Goal: Task Accomplishment & Management: Manage account settings

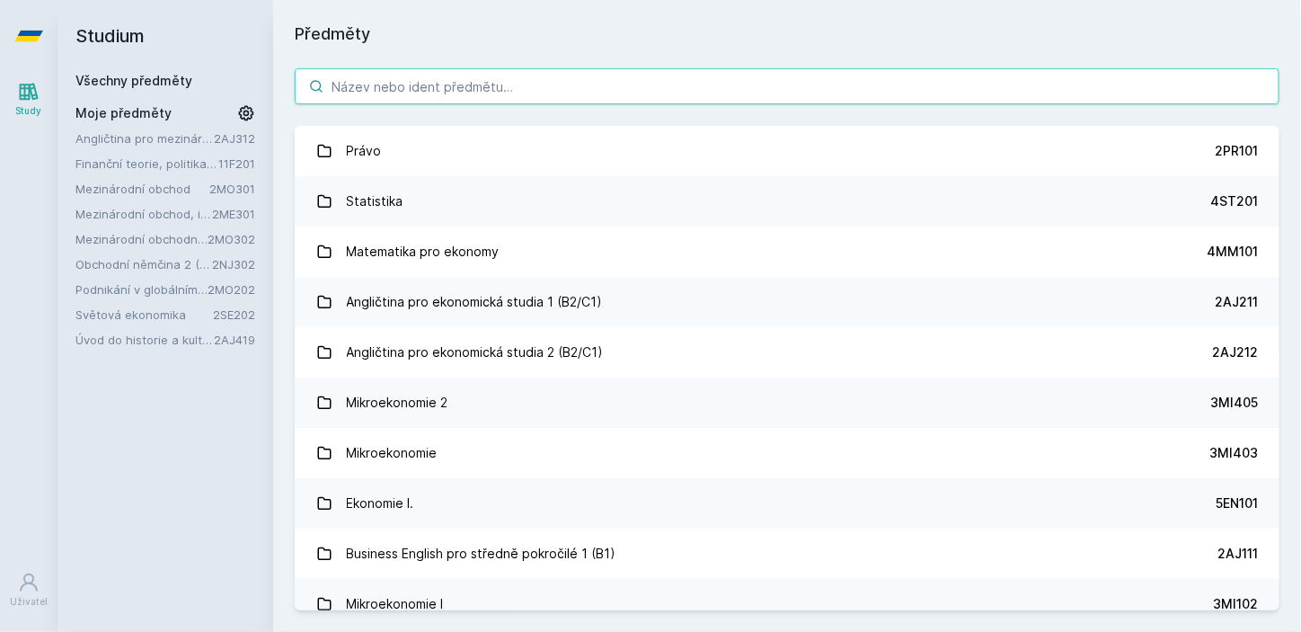
click at [430, 90] on input "search" at bounding box center [787, 86] width 985 height 36
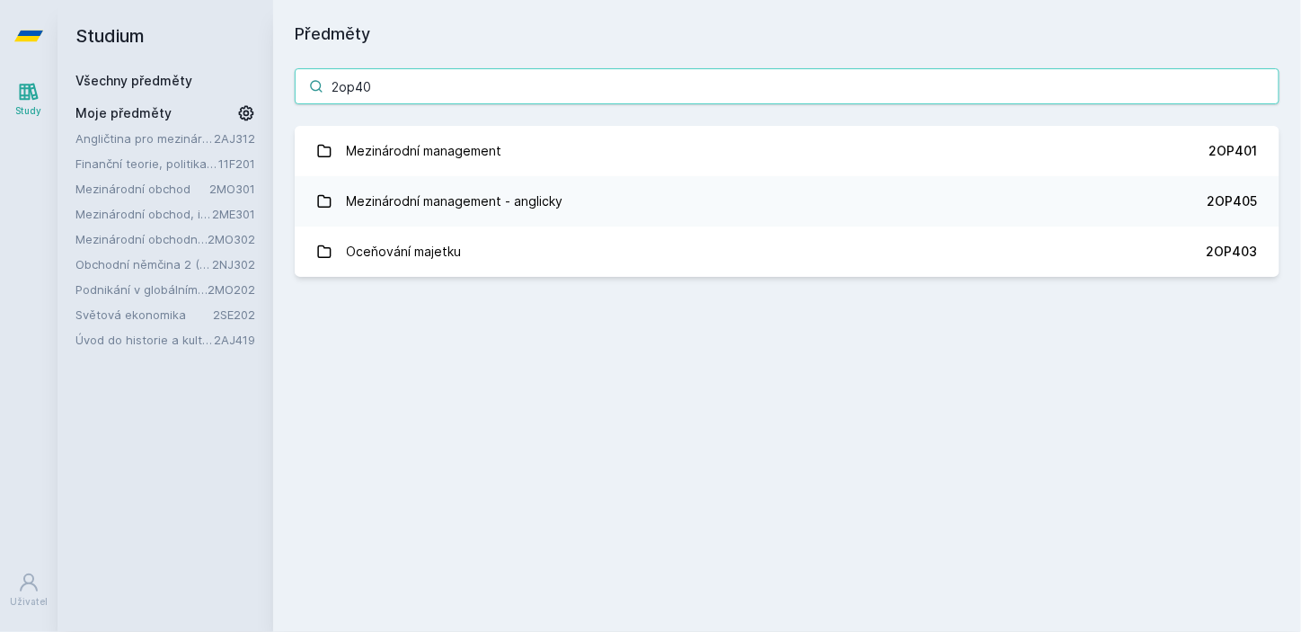
type input "2op401"
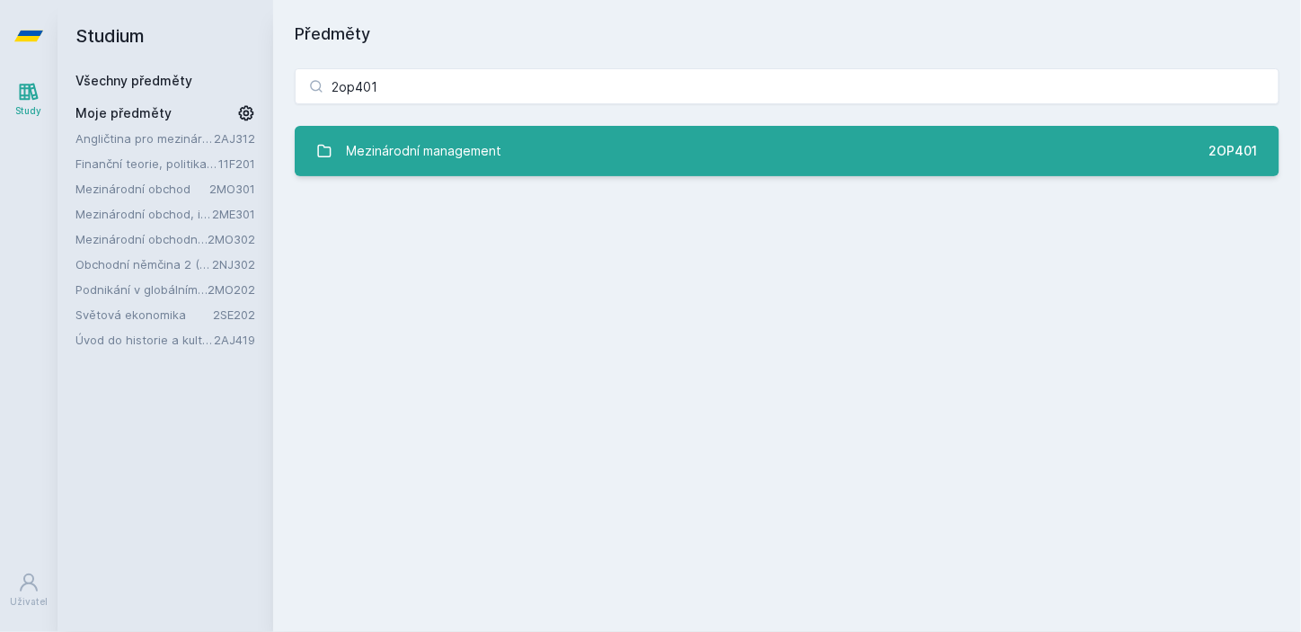
click at [660, 149] on link "Mezinárodní management 2OP401" at bounding box center [787, 151] width 985 height 50
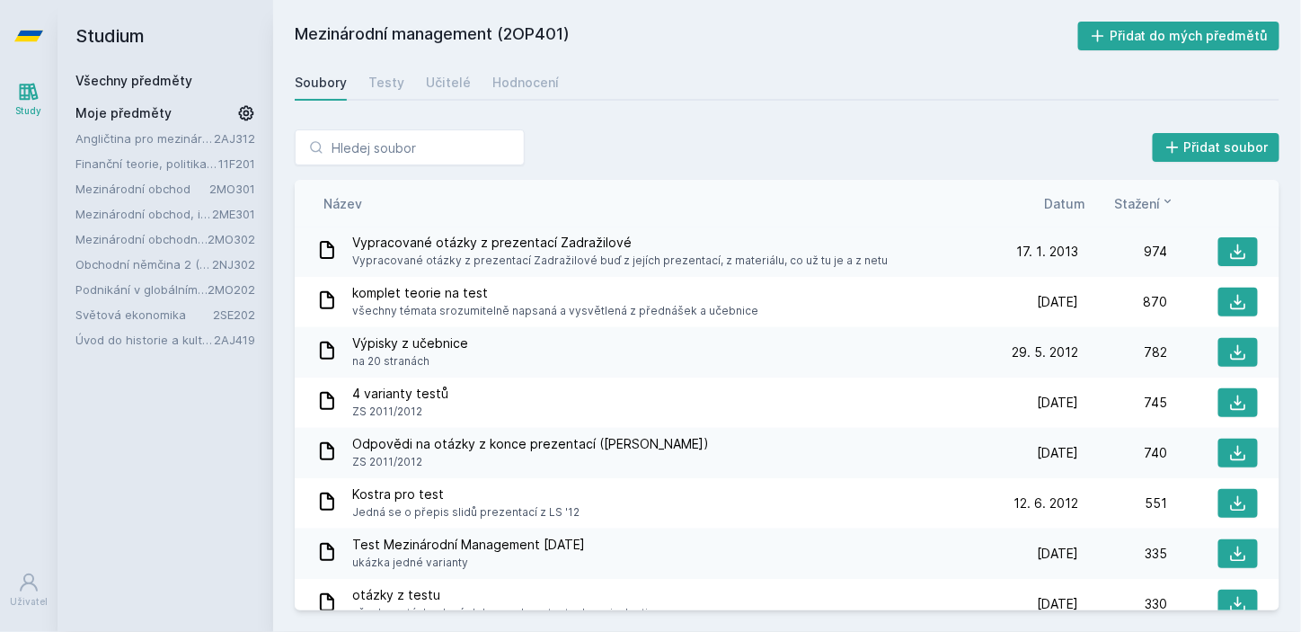
scroll to position [191, 0]
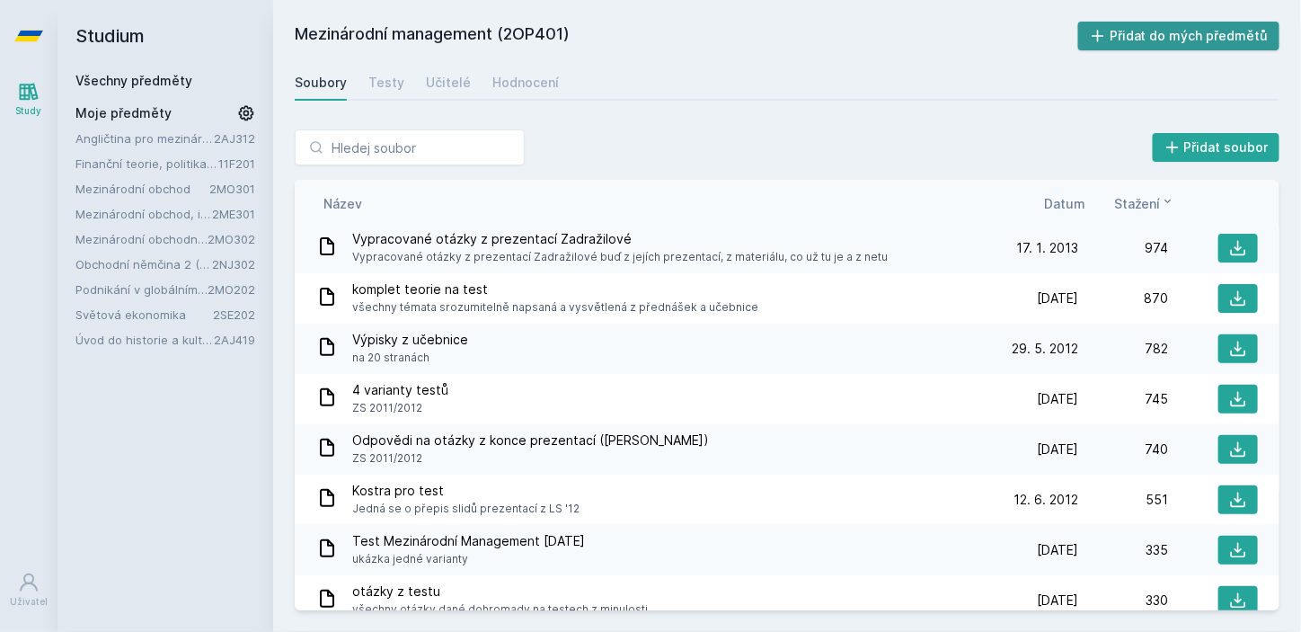
click at [1211, 35] on button "Přidat do mých předmětů" at bounding box center [1179, 36] width 202 height 29
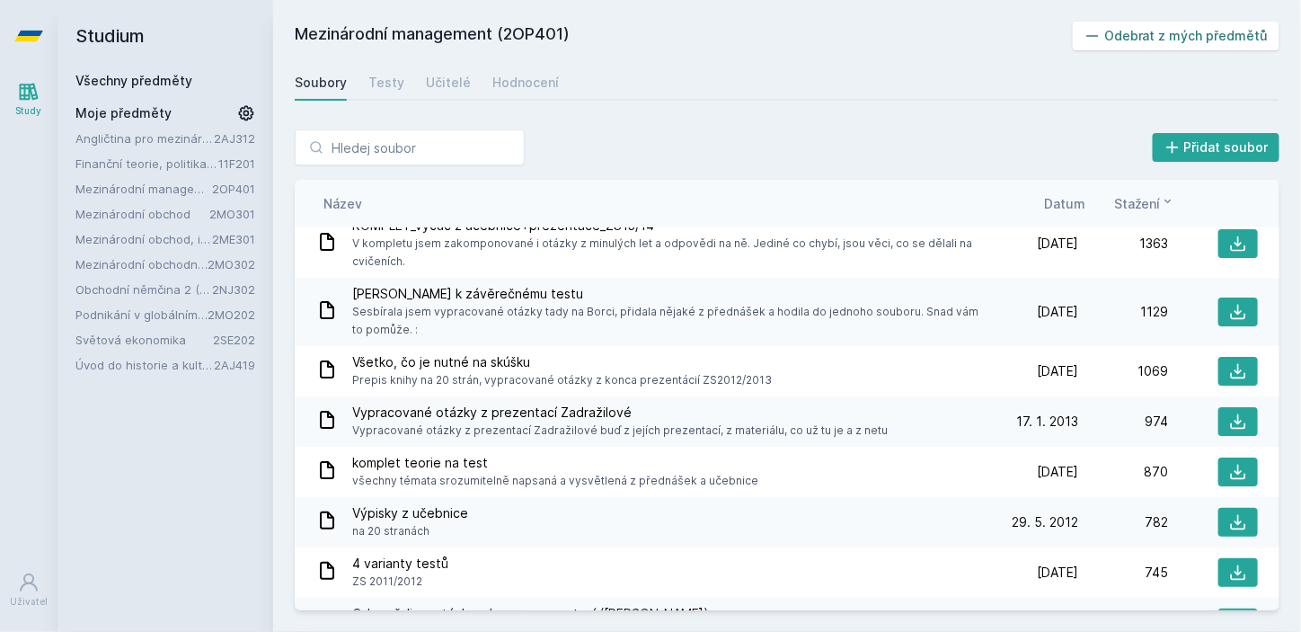
scroll to position [0, 0]
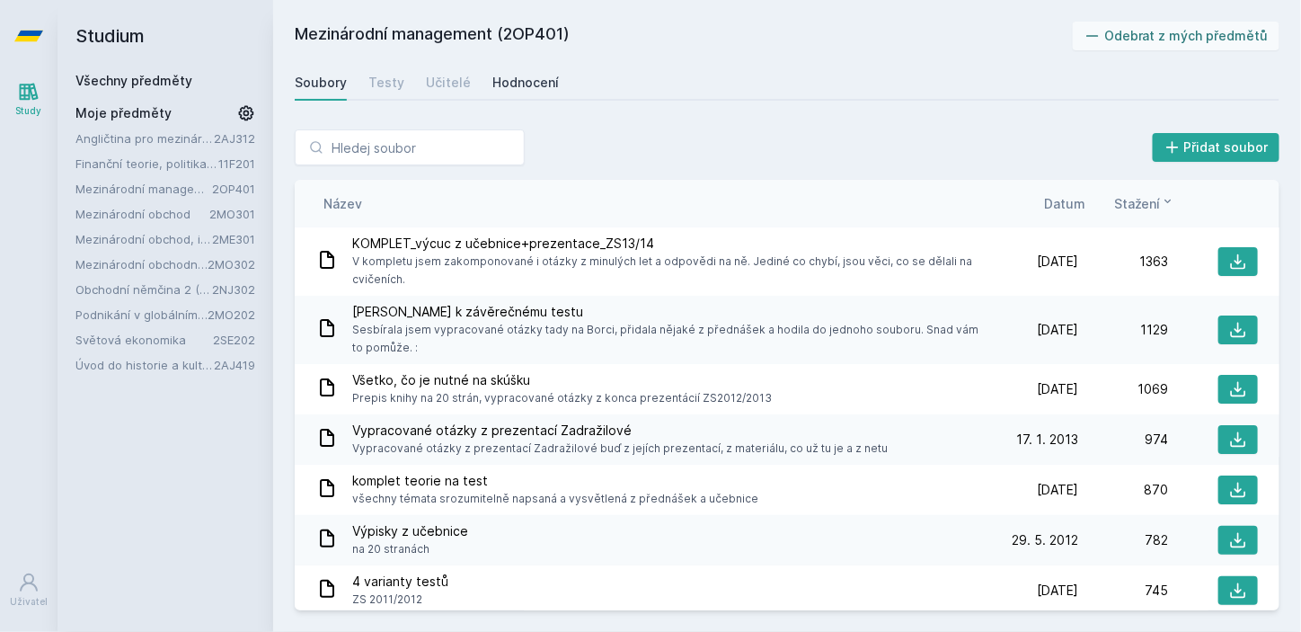
click at [516, 83] on div "Hodnocení" at bounding box center [525, 83] width 66 height 18
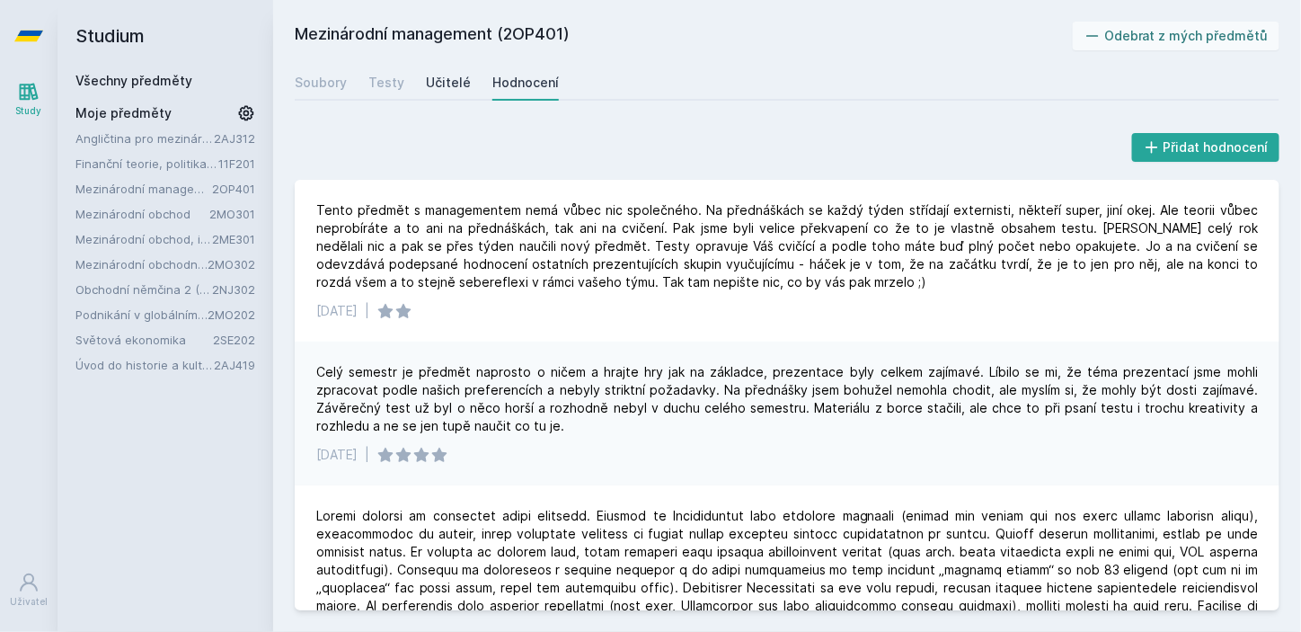
click at [437, 91] on div "Učitelé" at bounding box center [448, 83] width 45 height 18
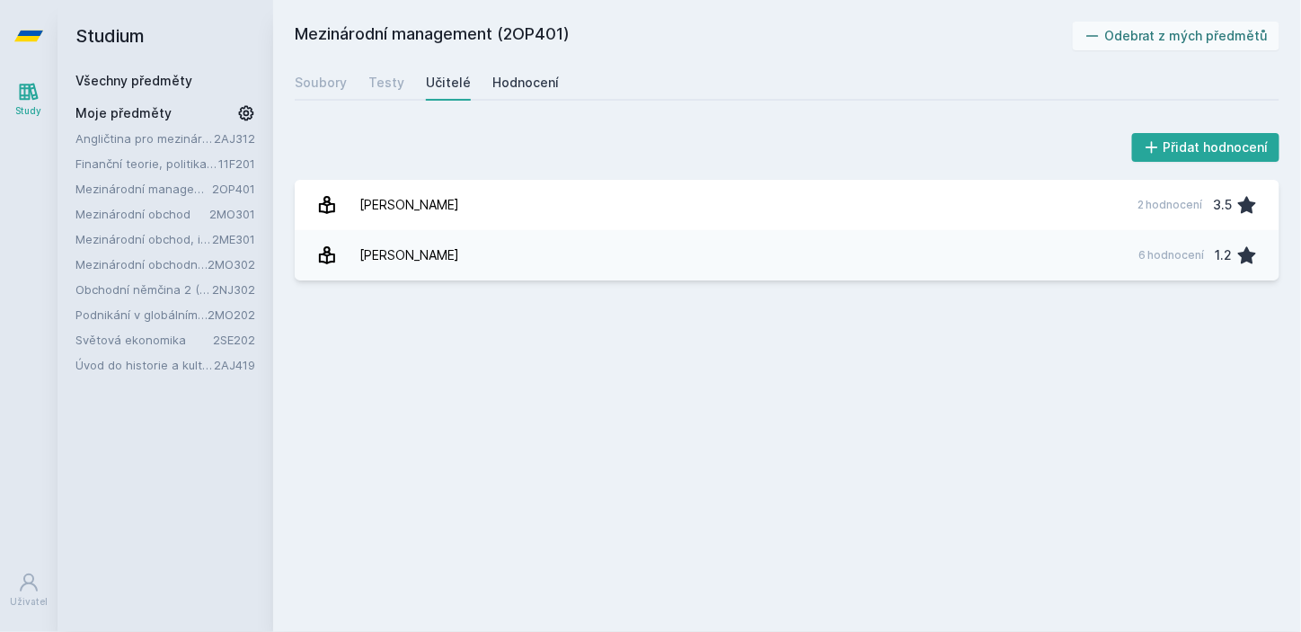
click at [517, 75] on div "Hodnocení" at bounding box center [525, 83] width 66 height 18
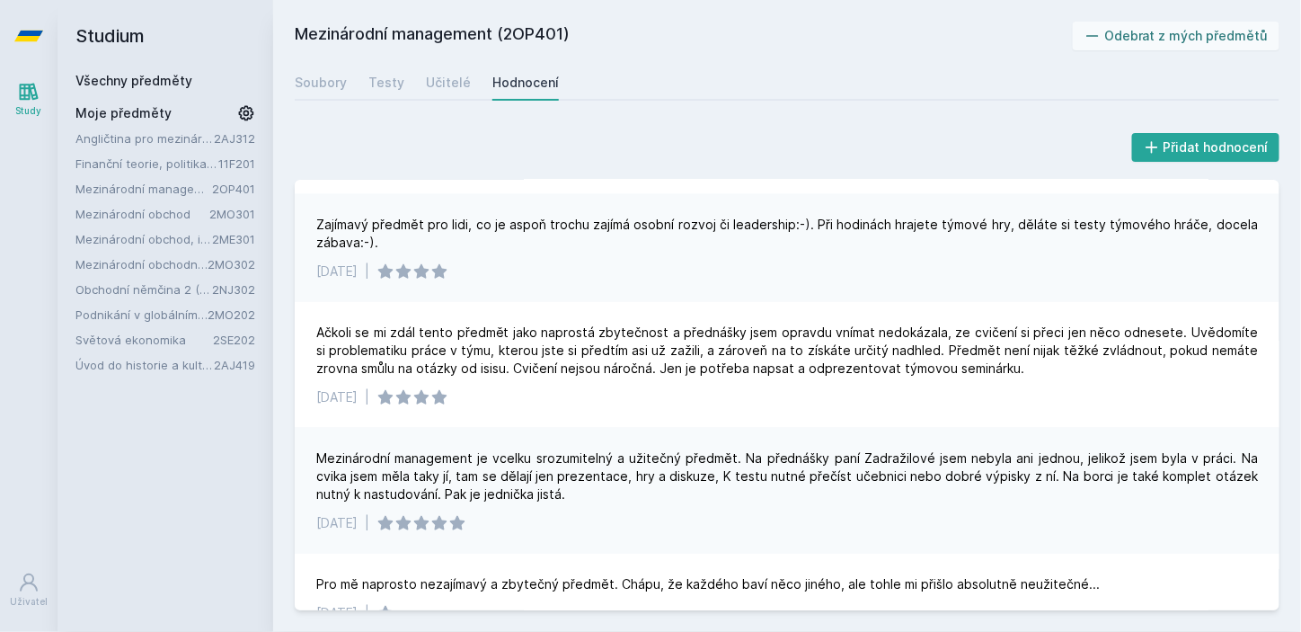
scroll to position [526, 0]
click at [208, 135] on link "Angličtina pro mezinárodní obchod 2 (C1)" at bounding box center [144, 138] width 138 height 18
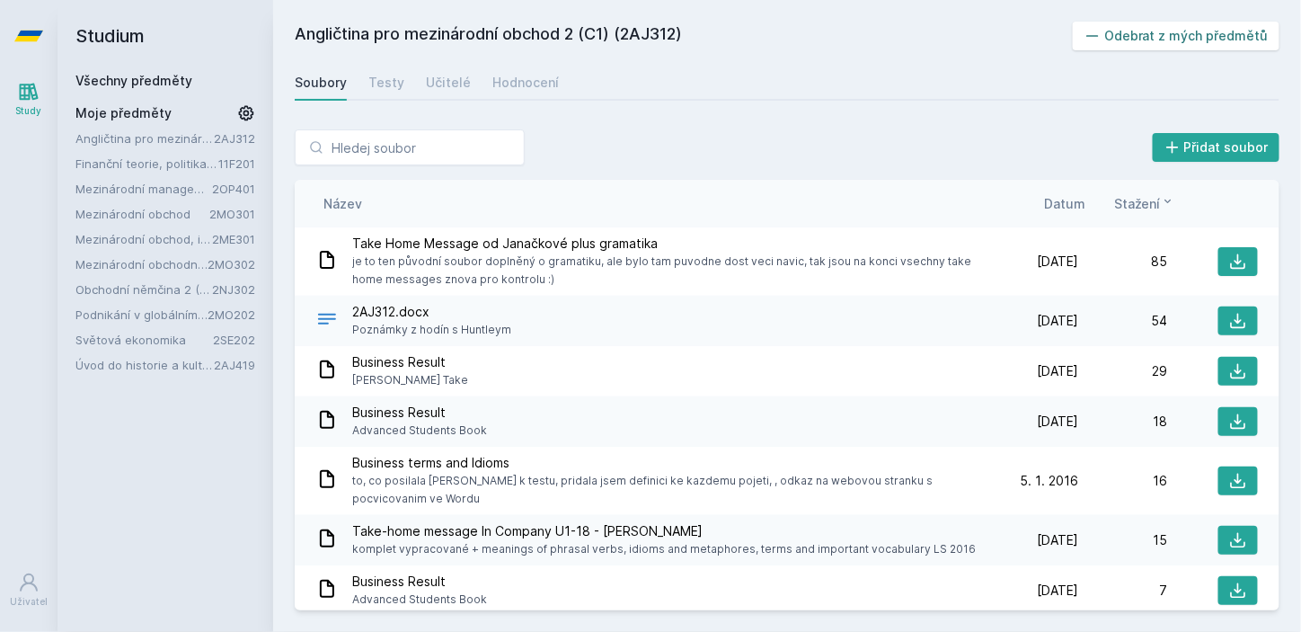
click at [1213, 34] on button "Odebrat z mých předmětů" at bounding box center [1177, 36] width 208 height 29
click at [176, 137] on link "Finanční teorie, politika a instituce" at bounding box center [146, 138] width 143 height 18
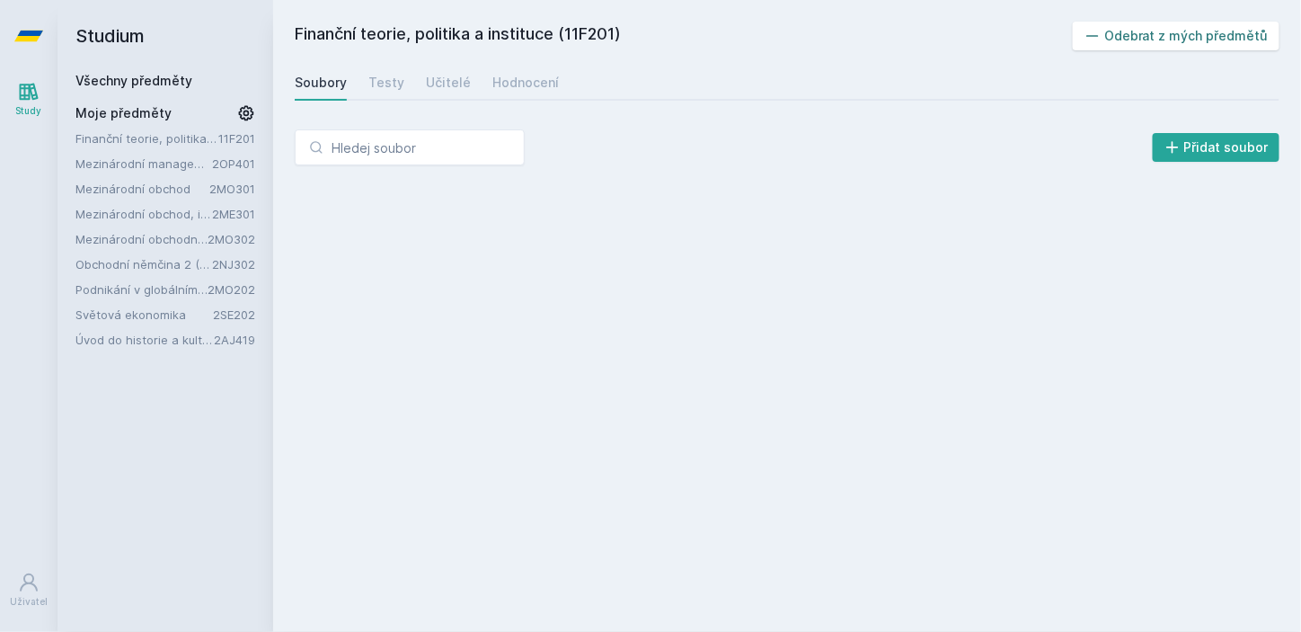
click at [1154, 29] on button "Odebrat z mých předmětů" at bounding box center [1177, 36] width 208 height 29
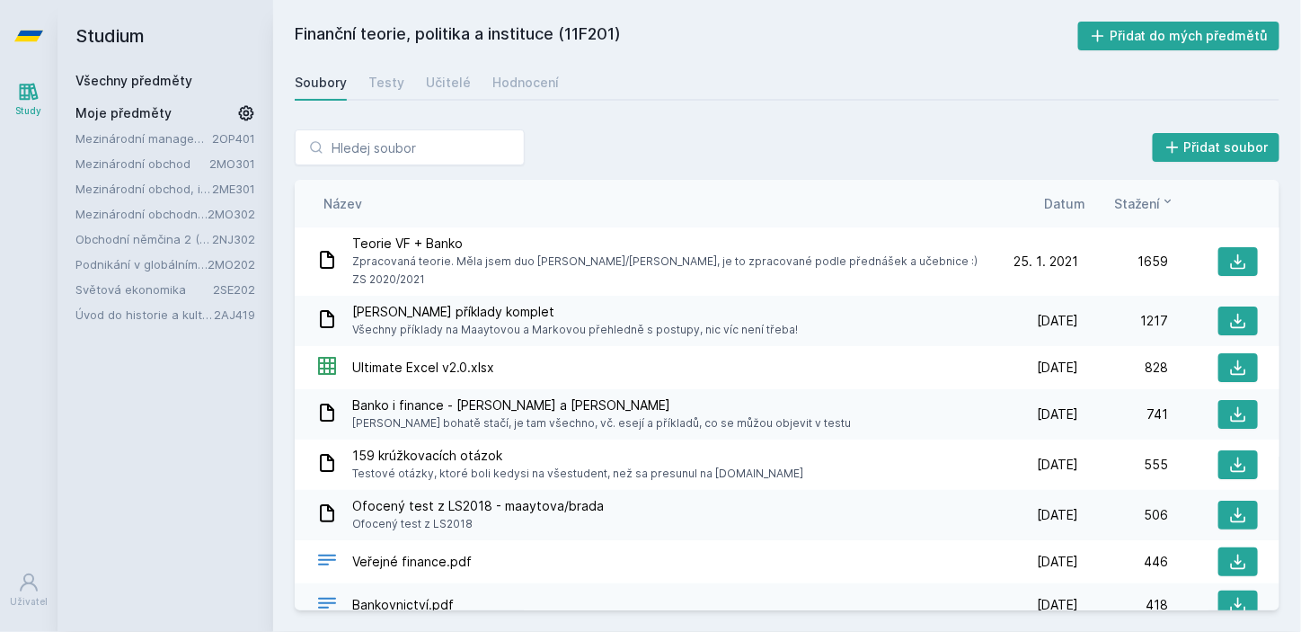
click at [173, 137] on link "Mezinárodní management" at bounding box center [143, 138] width 137 height 18
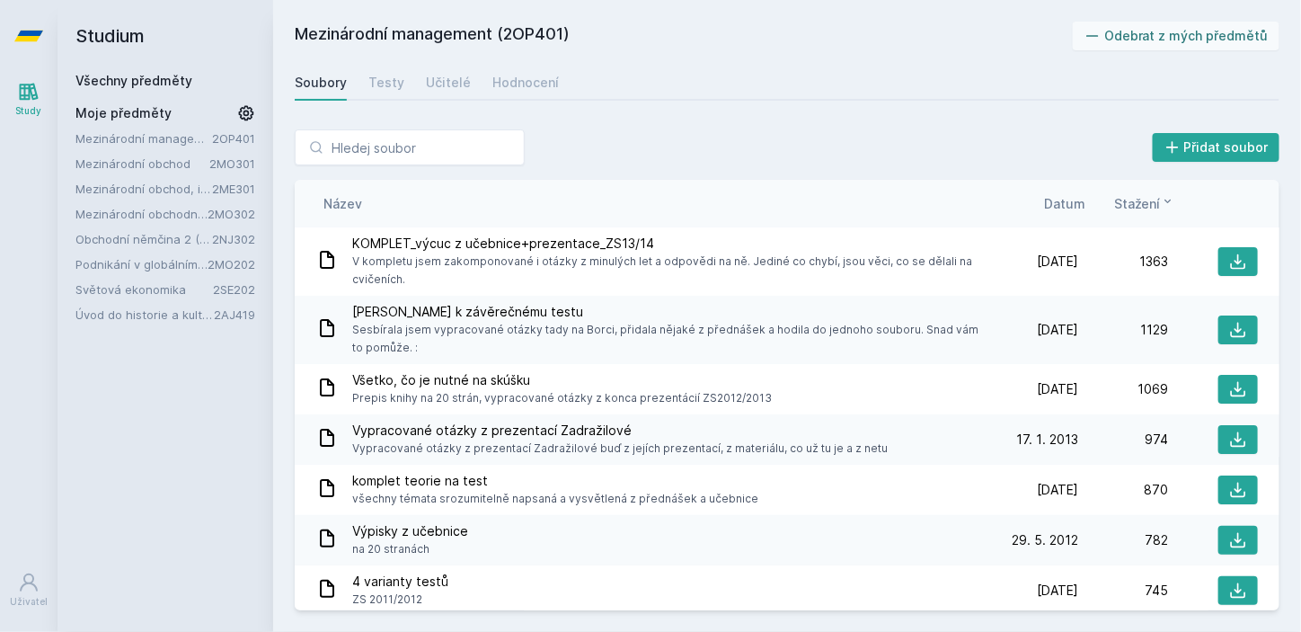
click at [165, 161] on link "Mezinárodní obchod" at bounding box center [142, 164] width 134 height 18
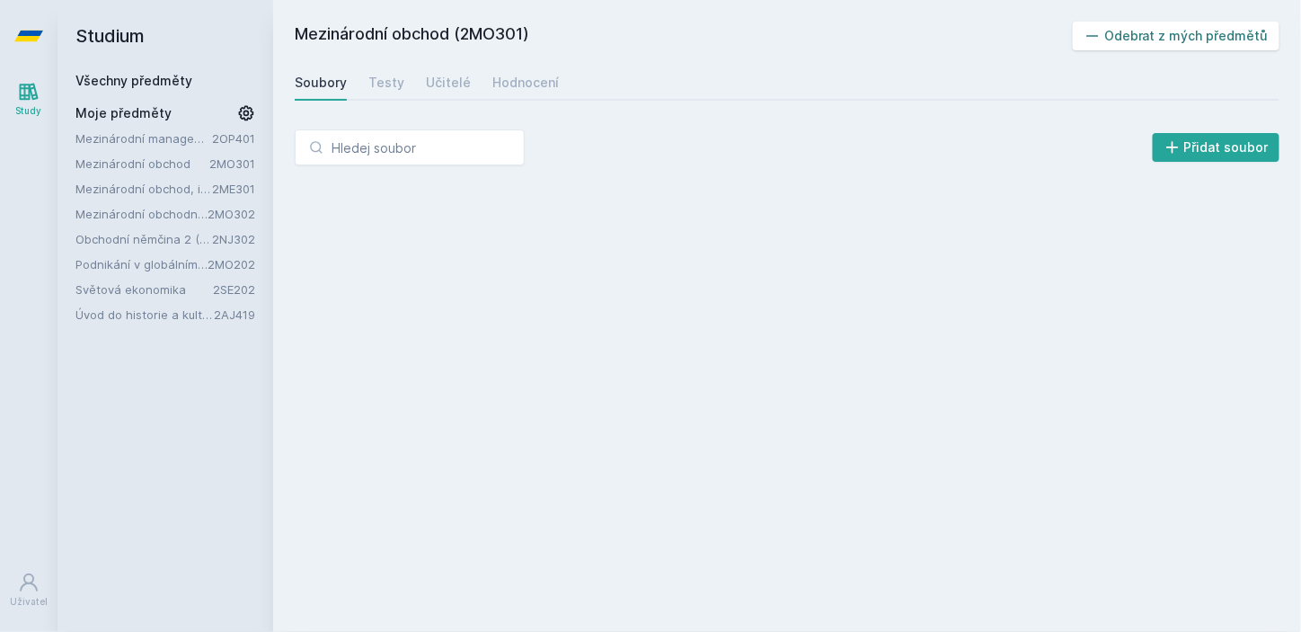
click at [1155, 33] on button "Odebrat z mých předmětů" at bounding box center [1177, 36] width 208 height 29
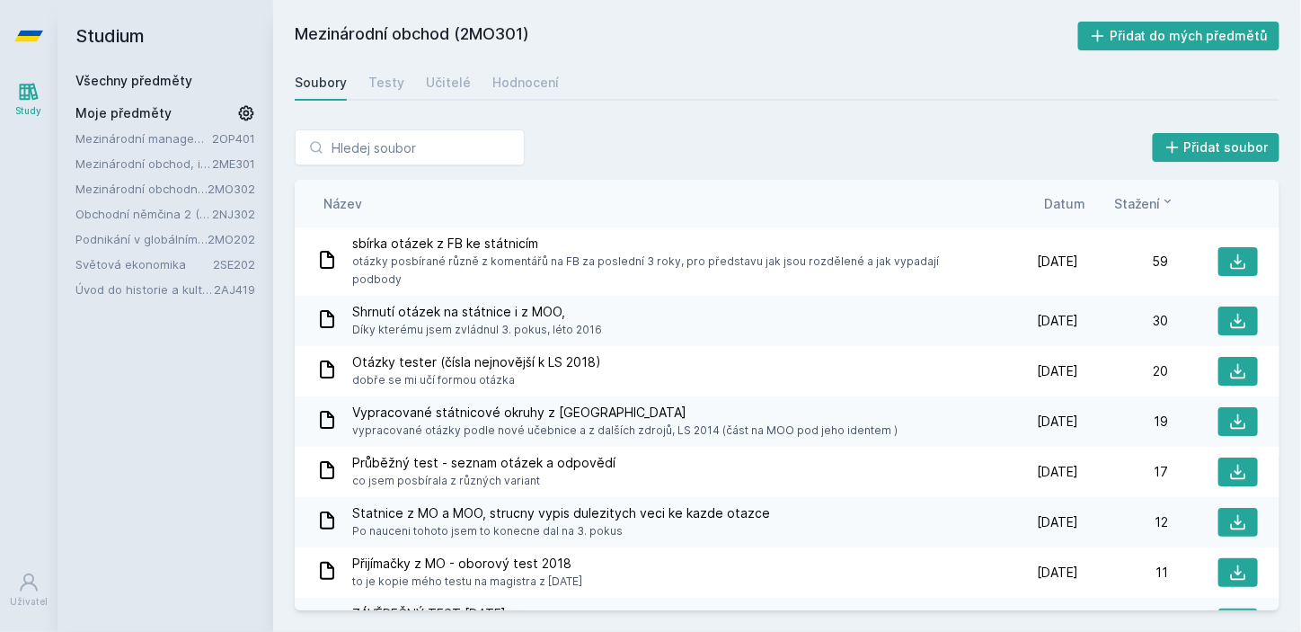
click at [150, 169] on link "Mezinárodní obchod, investice a inovace" at bounding box center [143, 164] width 137 height 18
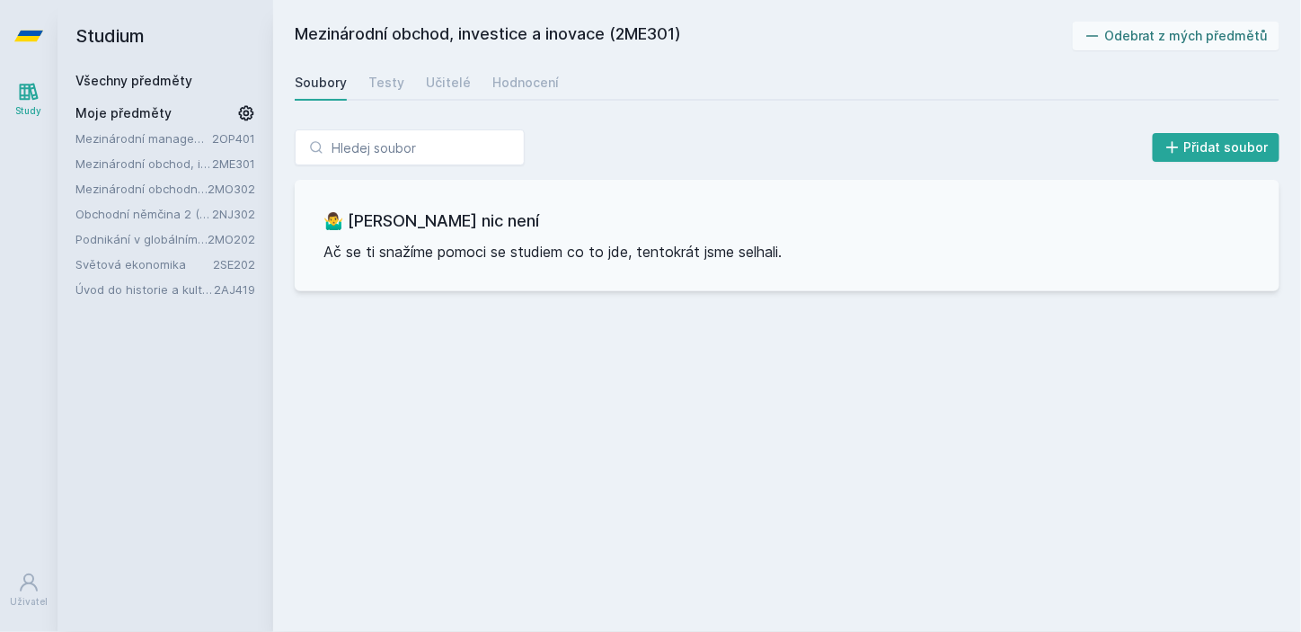
click at [213, 164] on link "2ME301" at bounding box center [233, 163] width 43 height 14
click at [169, 160] on link "Mezinárodní obchod, investice a inovace" at bounding box center [143, 164] width 137 height 18
click at [1181, 27] on button "Odebrat z mých předmětů" at bounding box center [1177, 36] width 208 height 29
click at [155, 161] on link "Mezinárodní obchodní operace" at bounding box center [141, 164] width 132 height 18
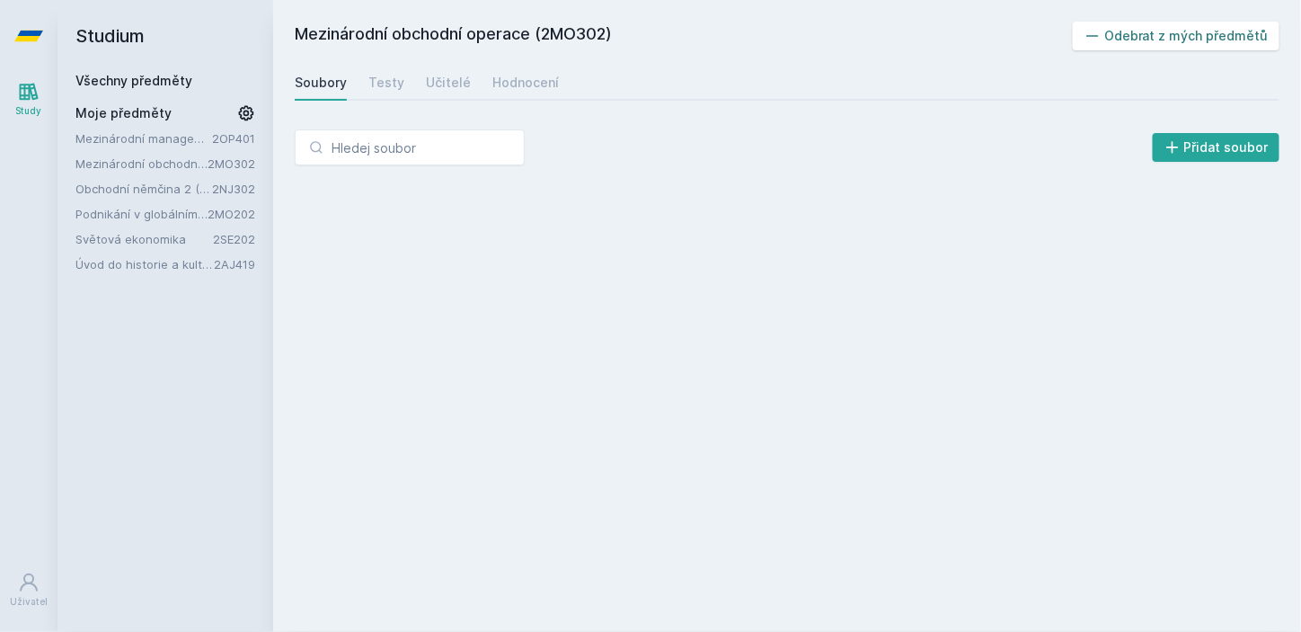
click at [1130, 30] on button "Odebrat z mých předmětů" at bounding box center [1177, 36] width 208 height 29
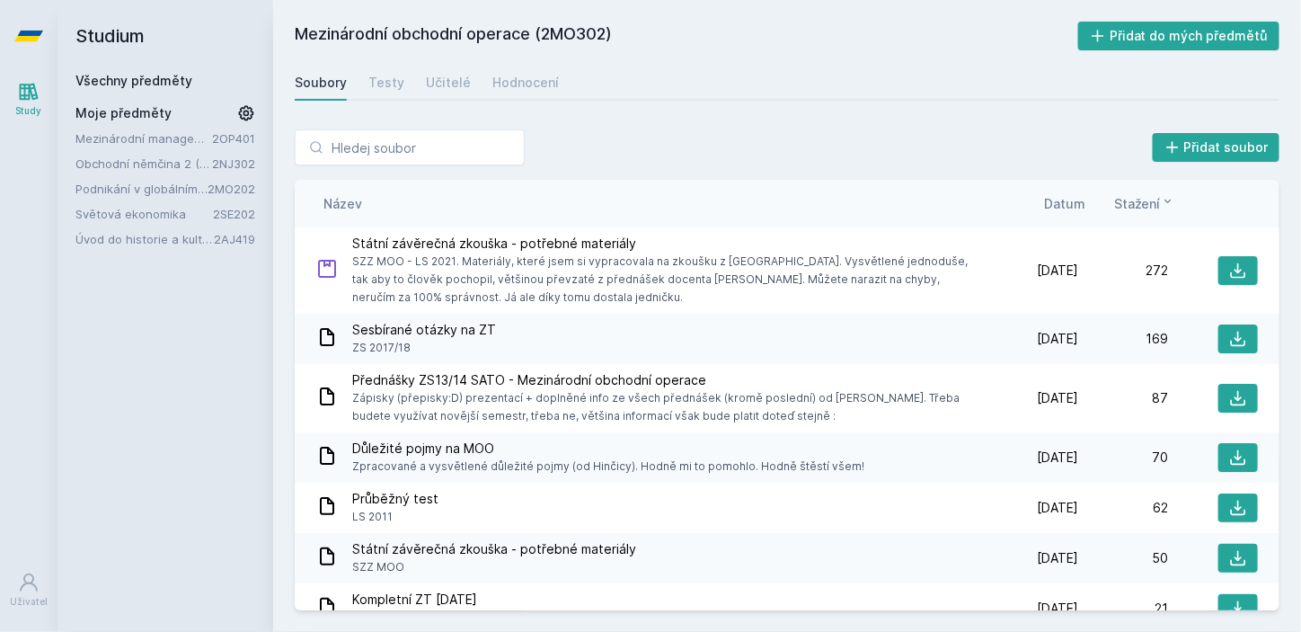
click at [151, 164] on link "Obchodní němčina 2 (B2/C1)" at bounding box center [143, 164] width 137 height 18
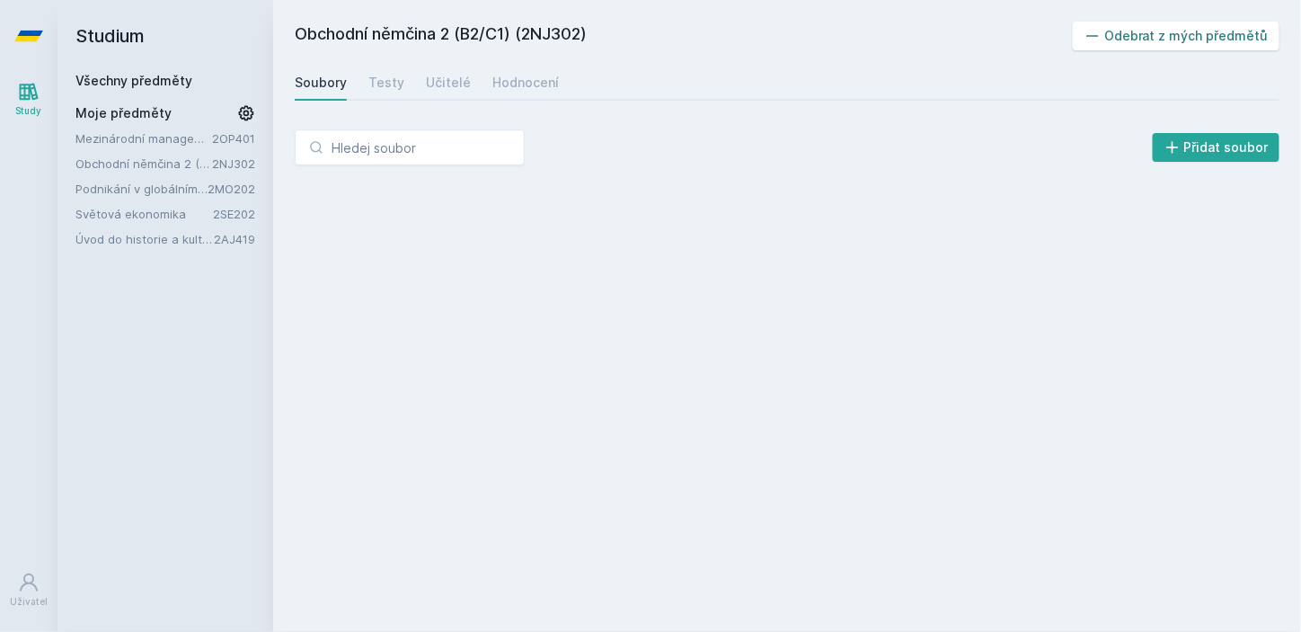
click at [1151, 34] on button "Odebrat z mých předmětů" at bounding box center [1177, 36] width 208 height 29
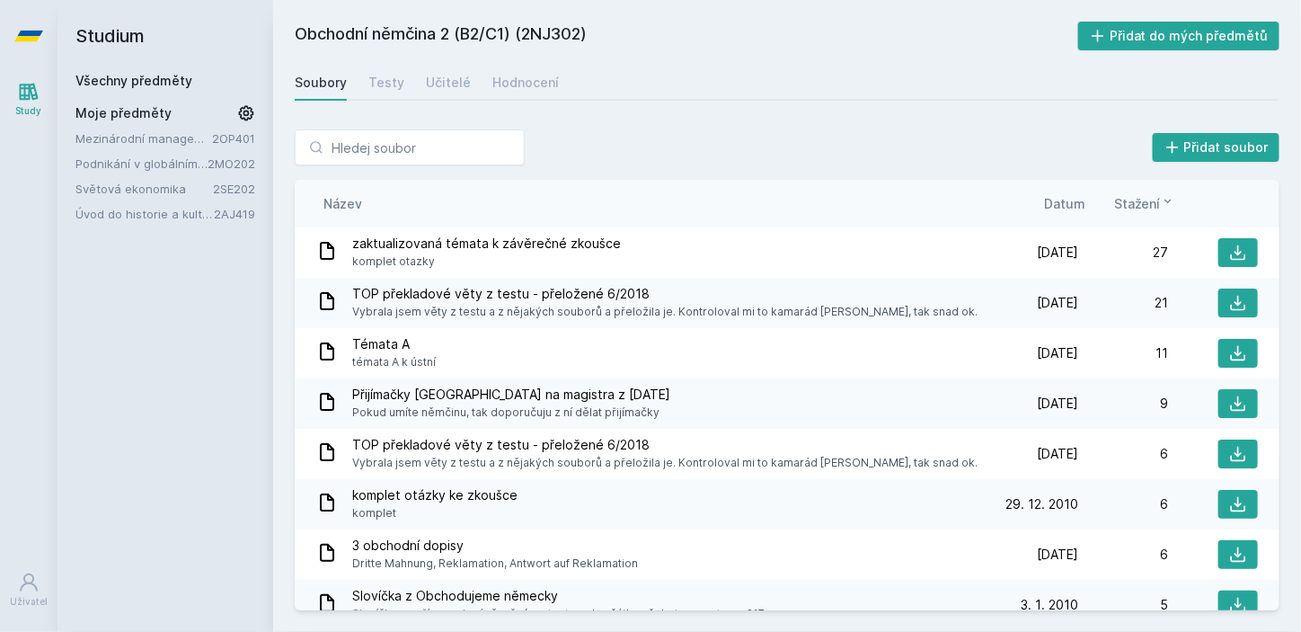
click at [173, 164] on link "Podnikání v globálním prostředí" at bounding box center [141, 164] width 132 height 18
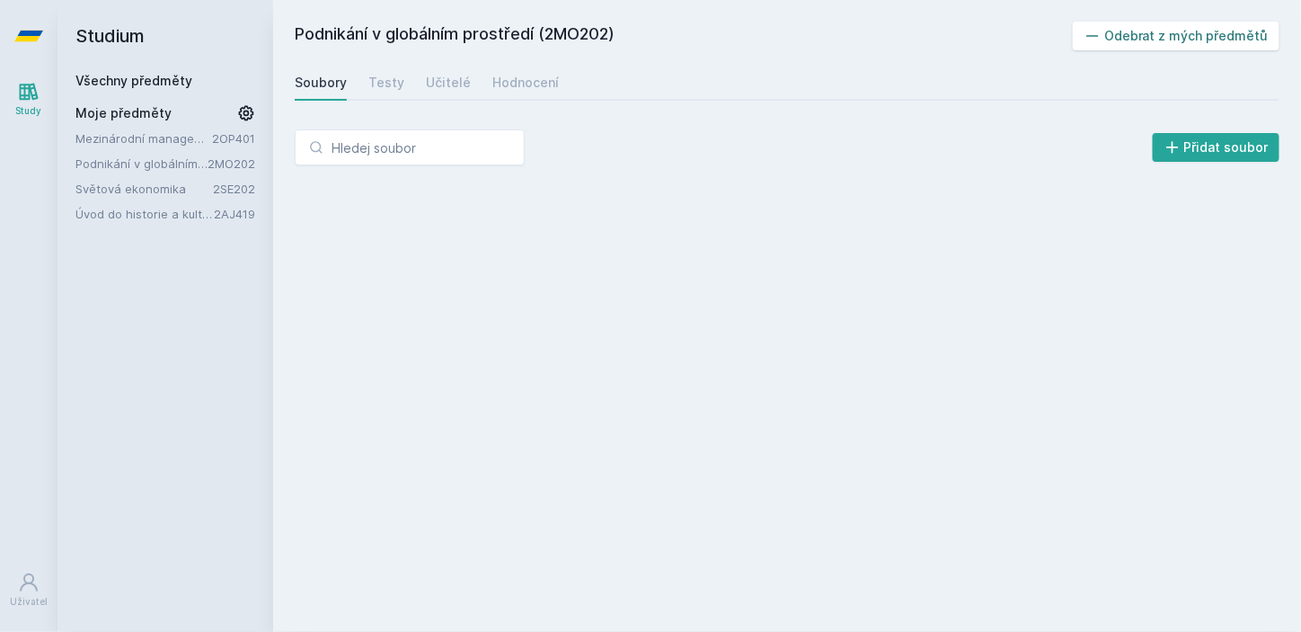
click at [1142, 31] on button "Odebrat z mých předmětů" at bounding box center [1177, 36] width 208 height 29
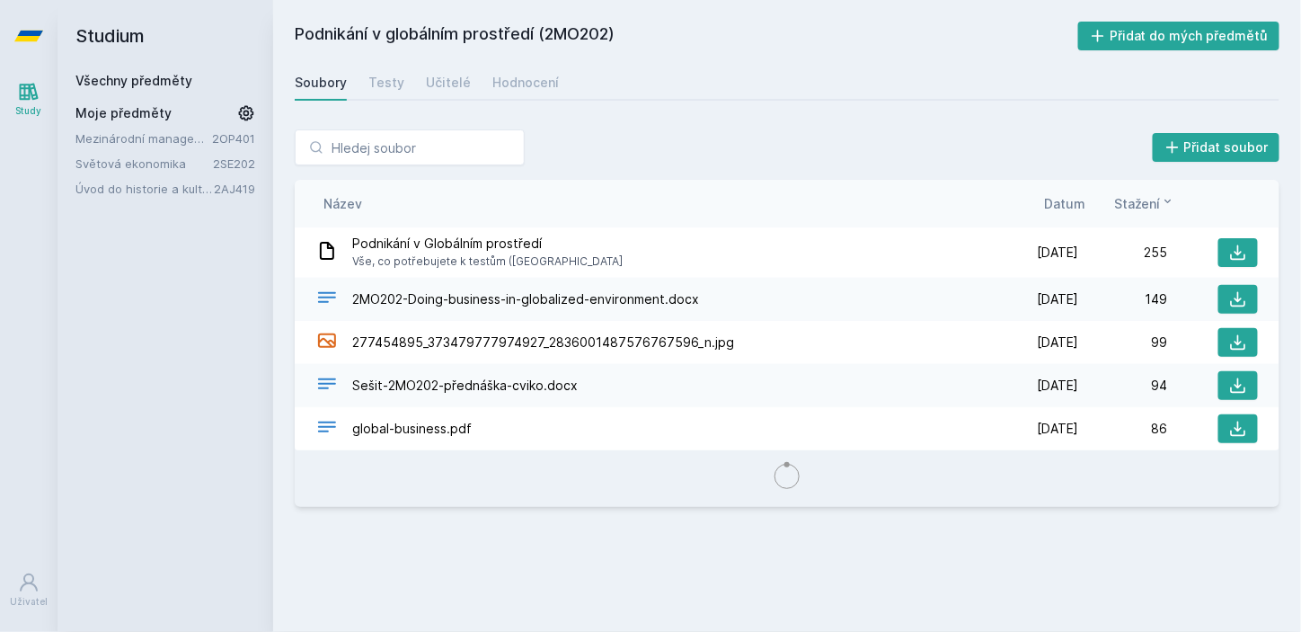
click at [176, 162] on link "Světová ekonomika" at bounding box center [143, 164] width 137 height 18
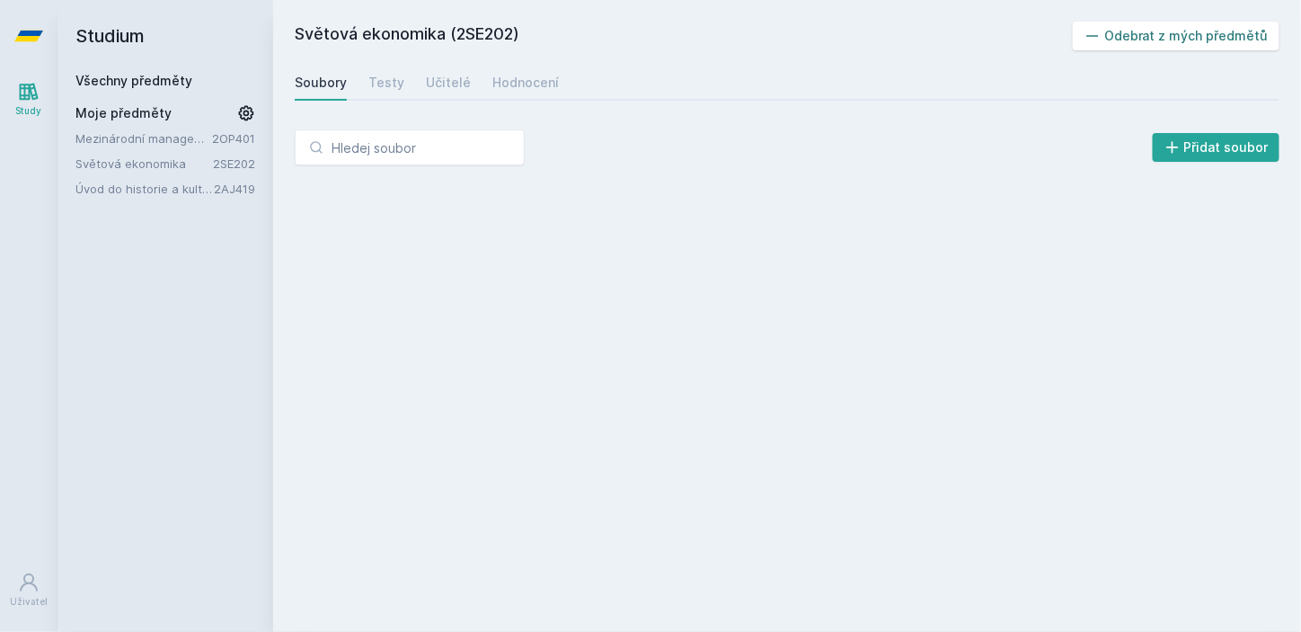
click at [1133, 37] on button "Odebrat z mých předmětů" at bounding box center [1177, 36] width 208 height 29
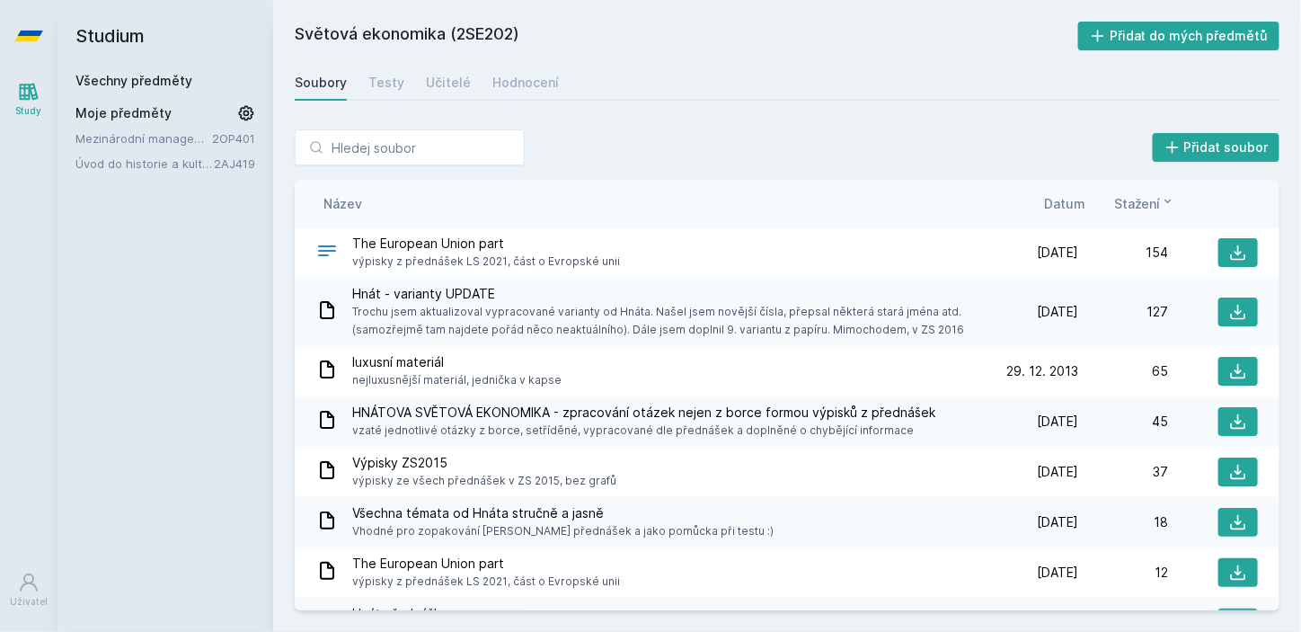
click at [222, 167] on link "2AJ419" at bounding box center [234, 163] width 41 height 14
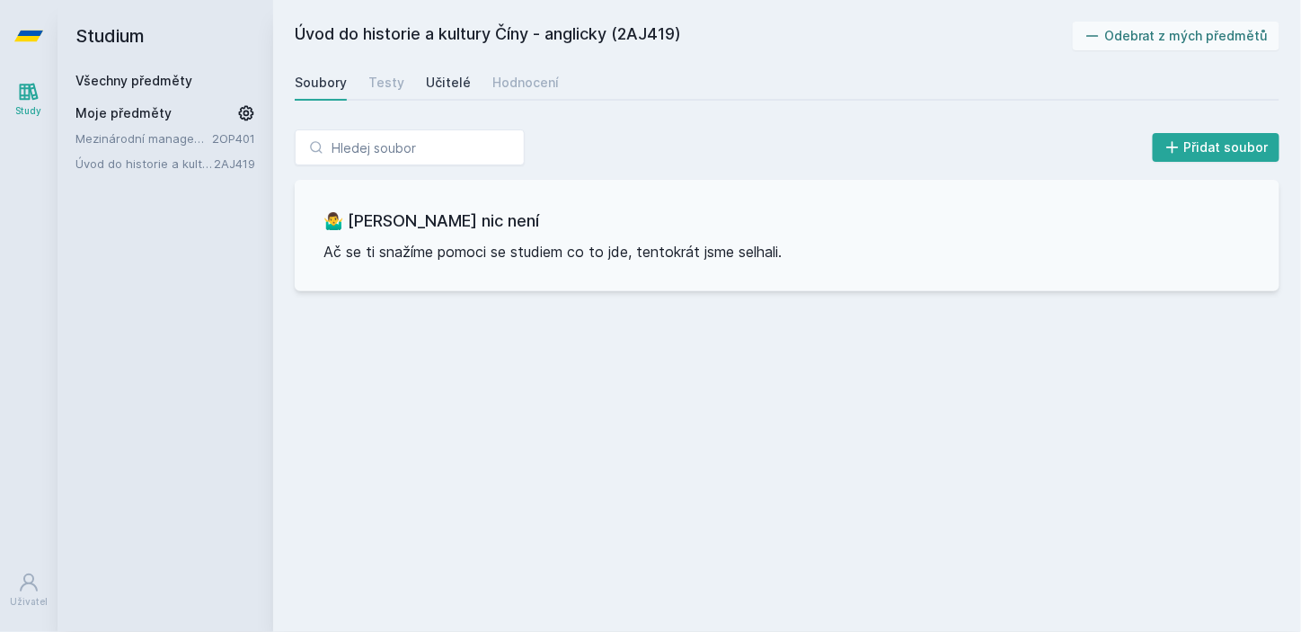
click at [456, 92] on link "Učitelé" at bounding box center [448, 83] width 45 height 36
click at [522, 80] on div "Hodnocení" at bounding box center [525, 83] width 66 height 18
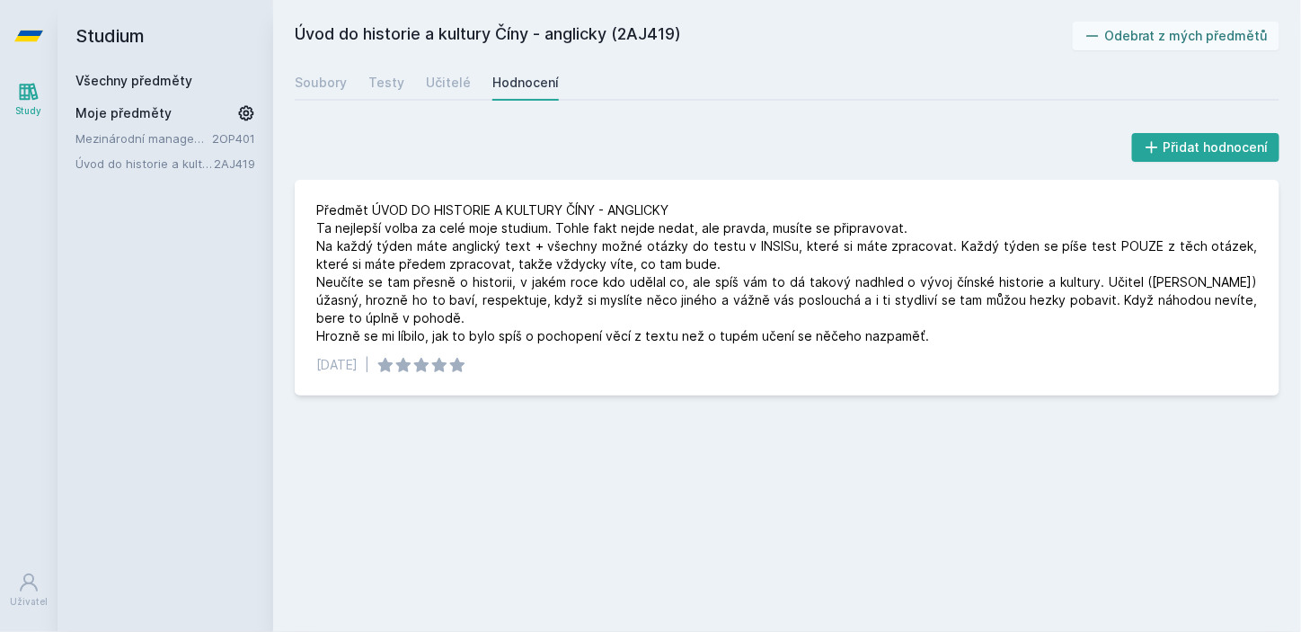
click at [216, 165] on link "2AJ419" at bounding box center [234, 163] width 41 height 14
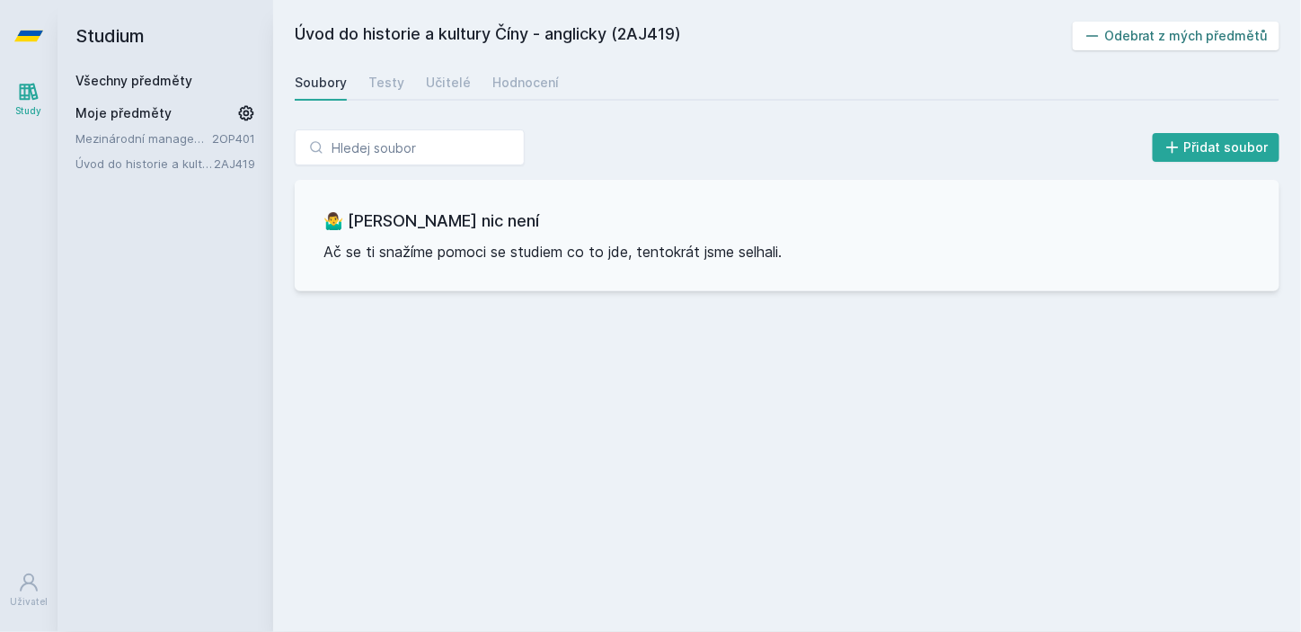
click at [1174, 40] on button "Odebrat z mých předmětů" at bounding box center [1177, 36] width 208 height 29
click at [1143, 40] on button "Přidat do mých předmětů" at bounding box center [1179, 36] width 202 height 29
click at [184, 81] on link "Všechny předměty" at bounding box center [133, 80] width 117 height 15
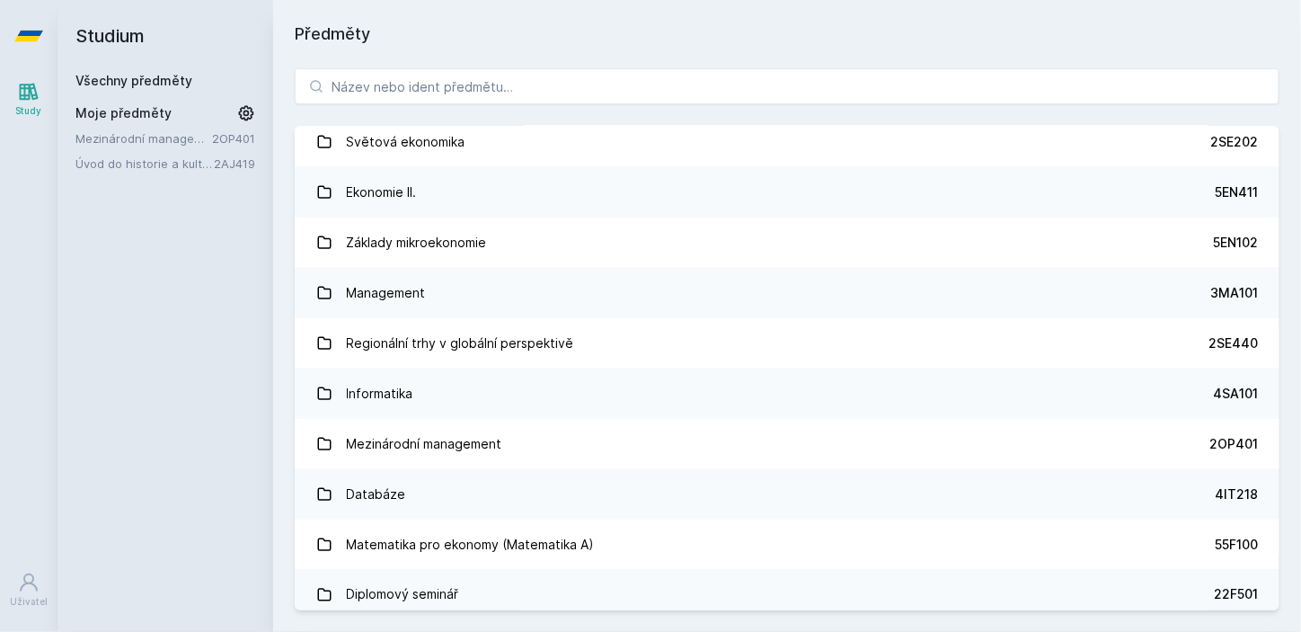
scroll to position [728, 0]
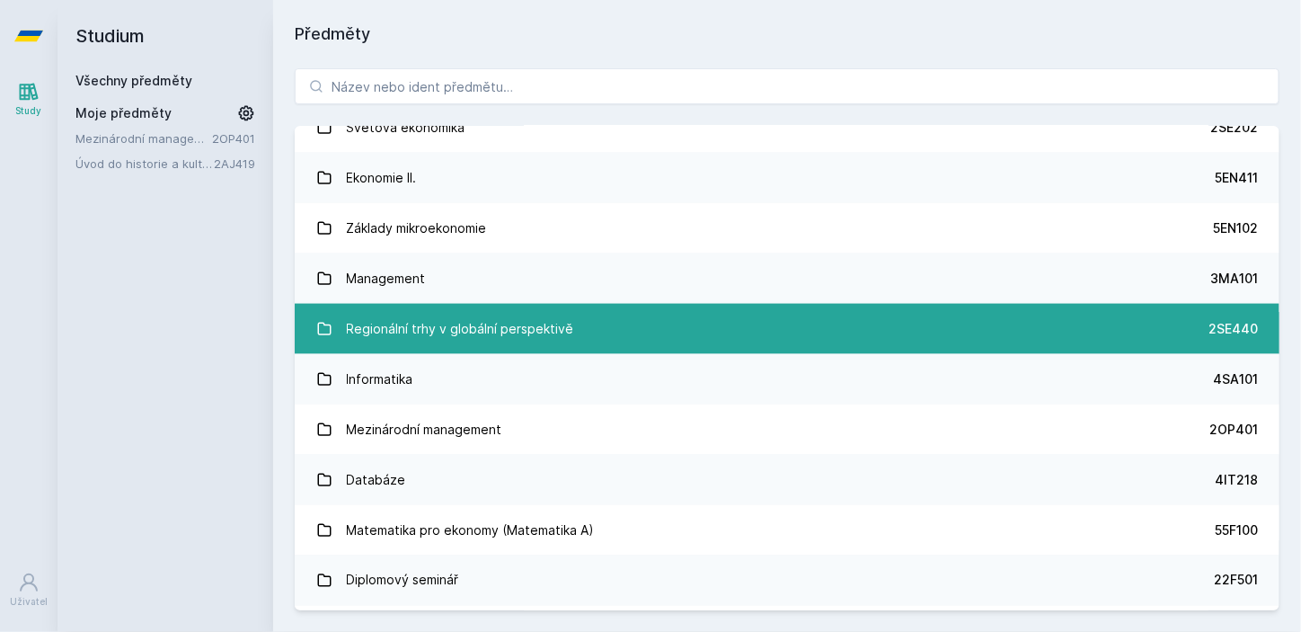
click at [619, 332] on link "Regionální trhy v globální perspektivě 2SE440" at bounding box center [787, 329] width 985 height 50
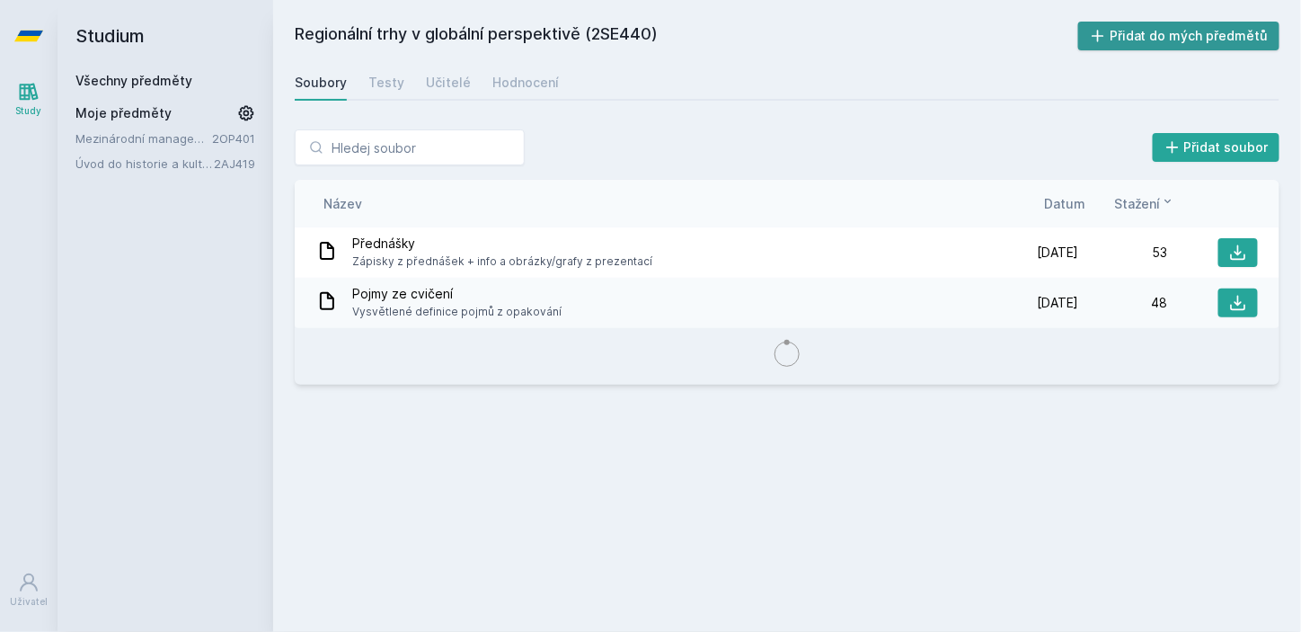
click at [1142, 34] on button "Přidat do mých předmětů" at bounding box center [1179, 36] width 202 height 29
click at [166, 117] on div "Moje předměty" at bounding box center [165, 113] width 180 height 18
click at [187, 79] on link "Všechny předměty" at bounding box center [133, 80] width 117 height 15
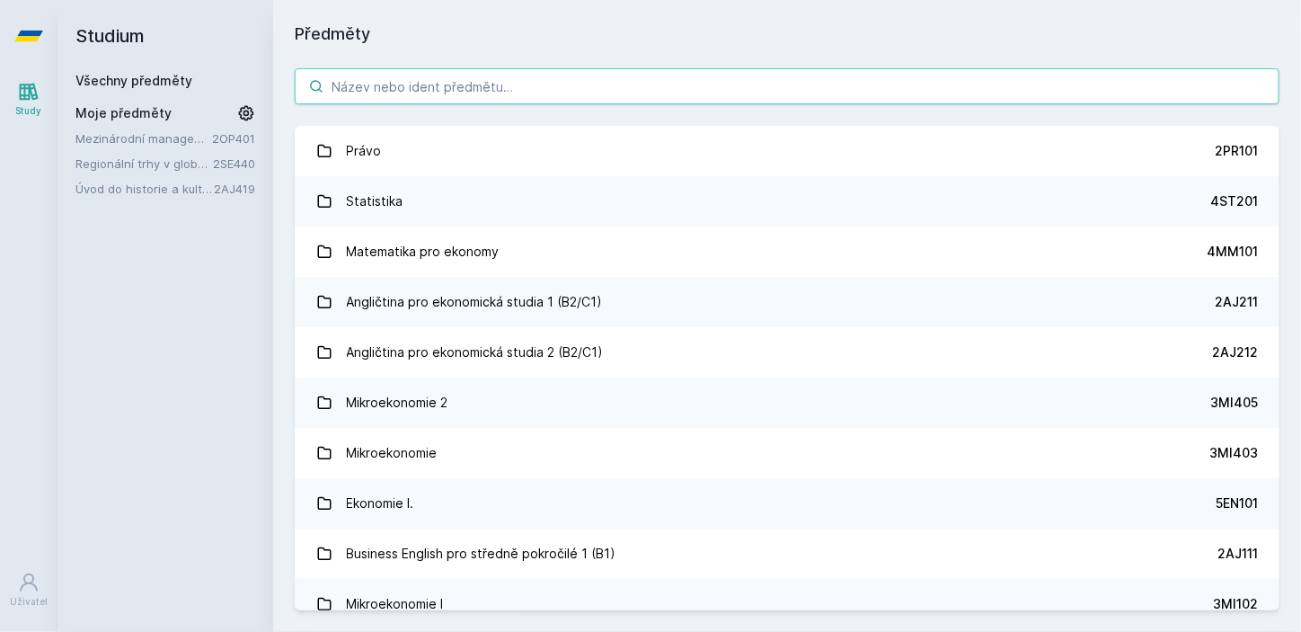
click at [426, 82] on input "search" at bounding box center [787, 86] width 985 height 36
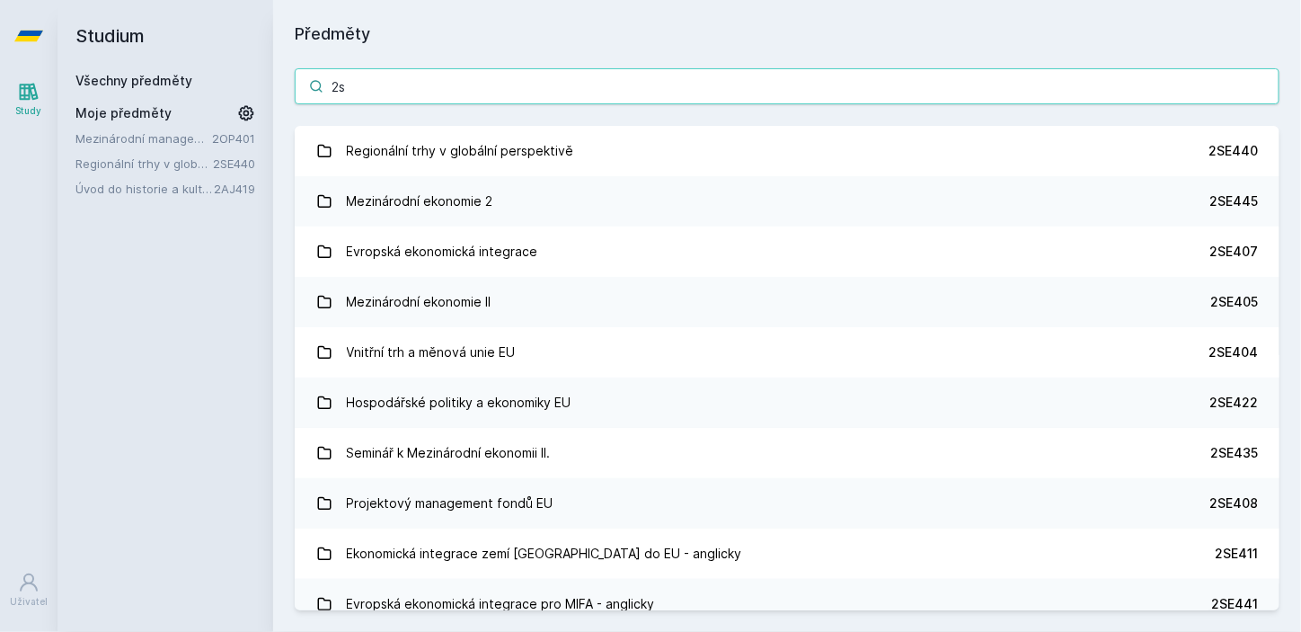
type input "2"
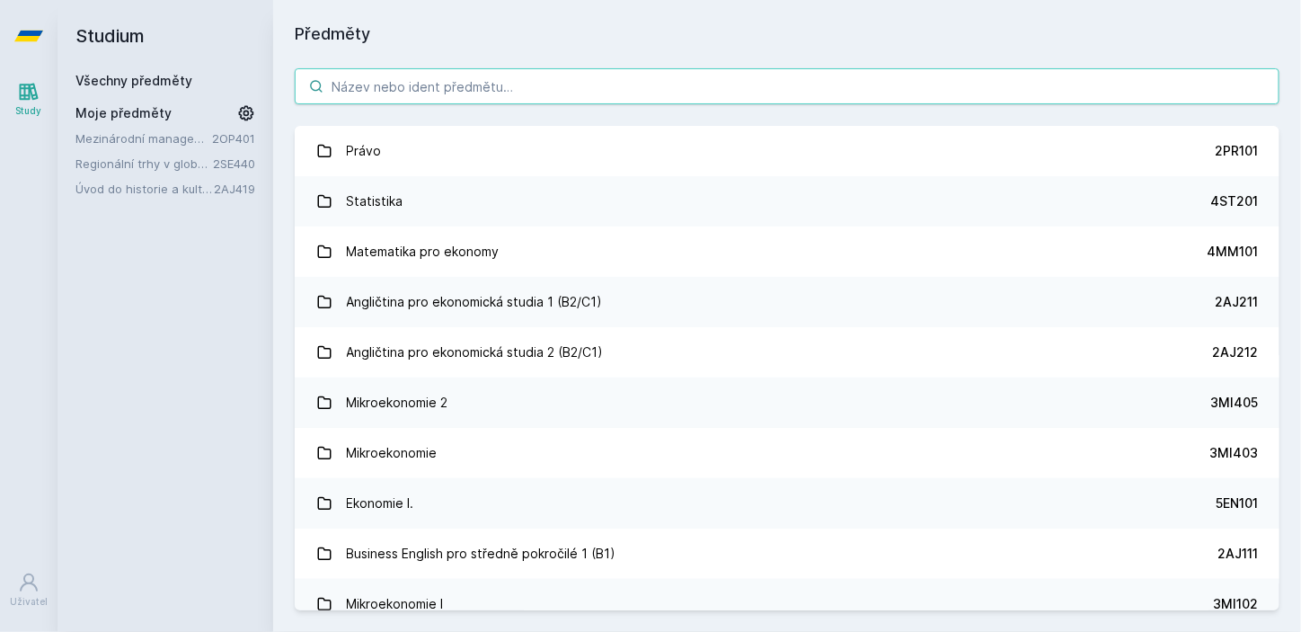
click at [343, 80] on input "search" at bounding box center [787, 86] width 985 height 36
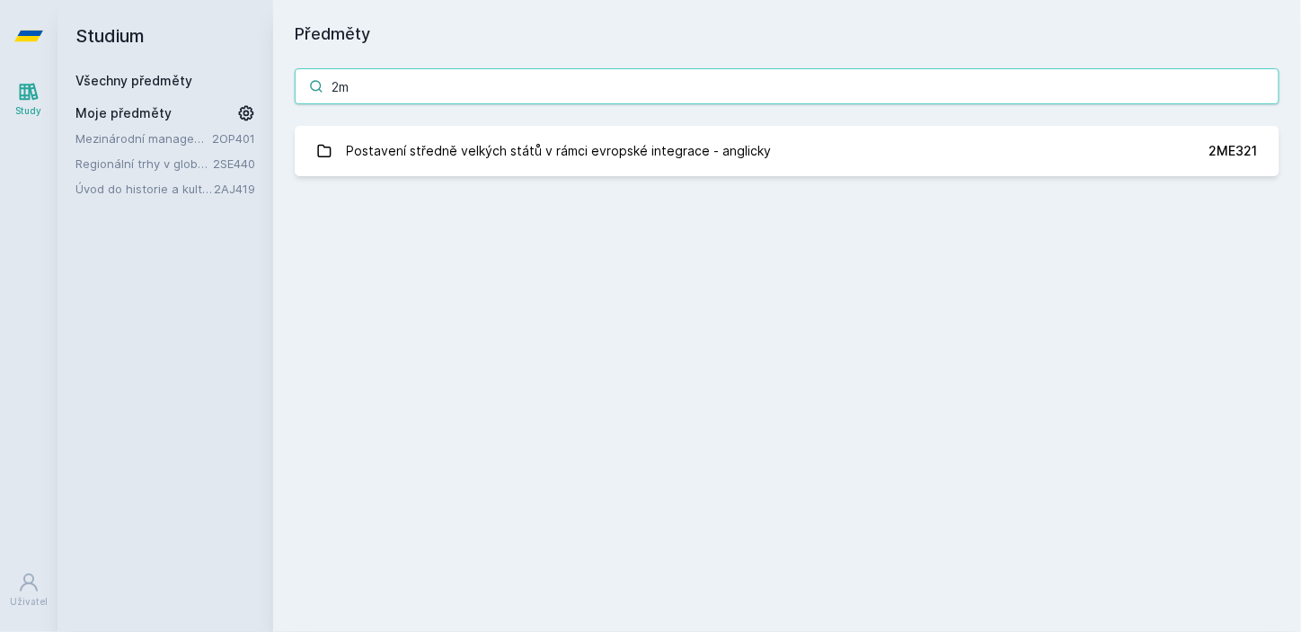
type input "2"
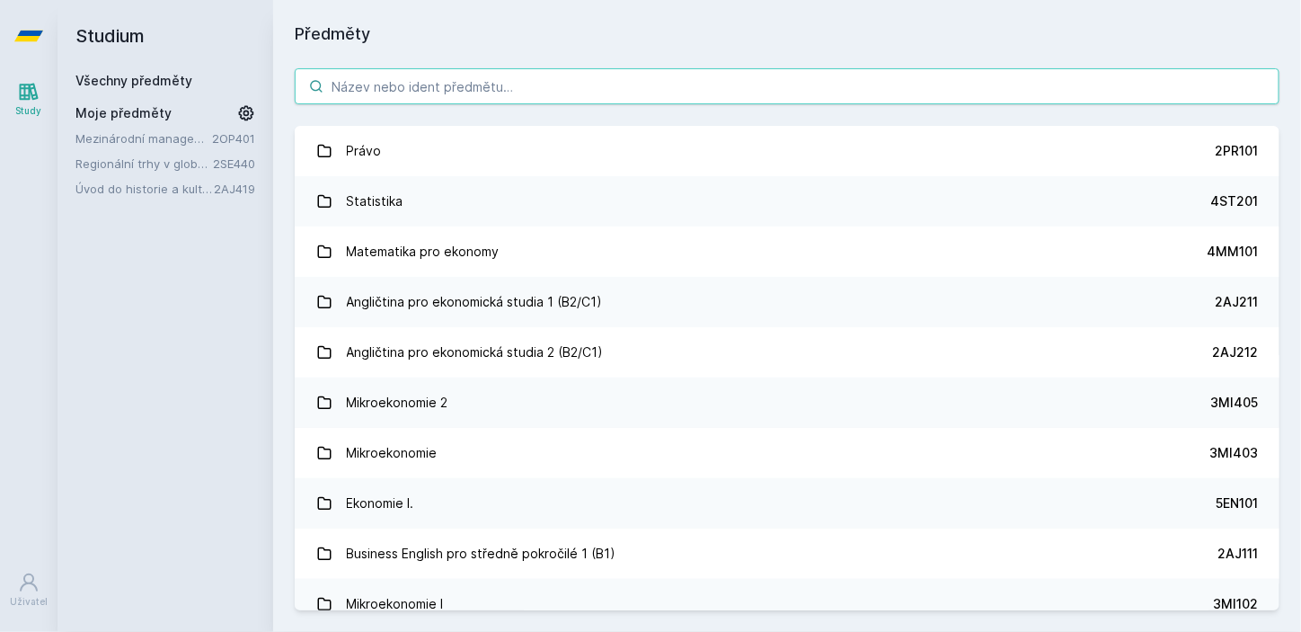
click at [535, 81] on input "search" at bounding box center [787, 86] width 985 height 36
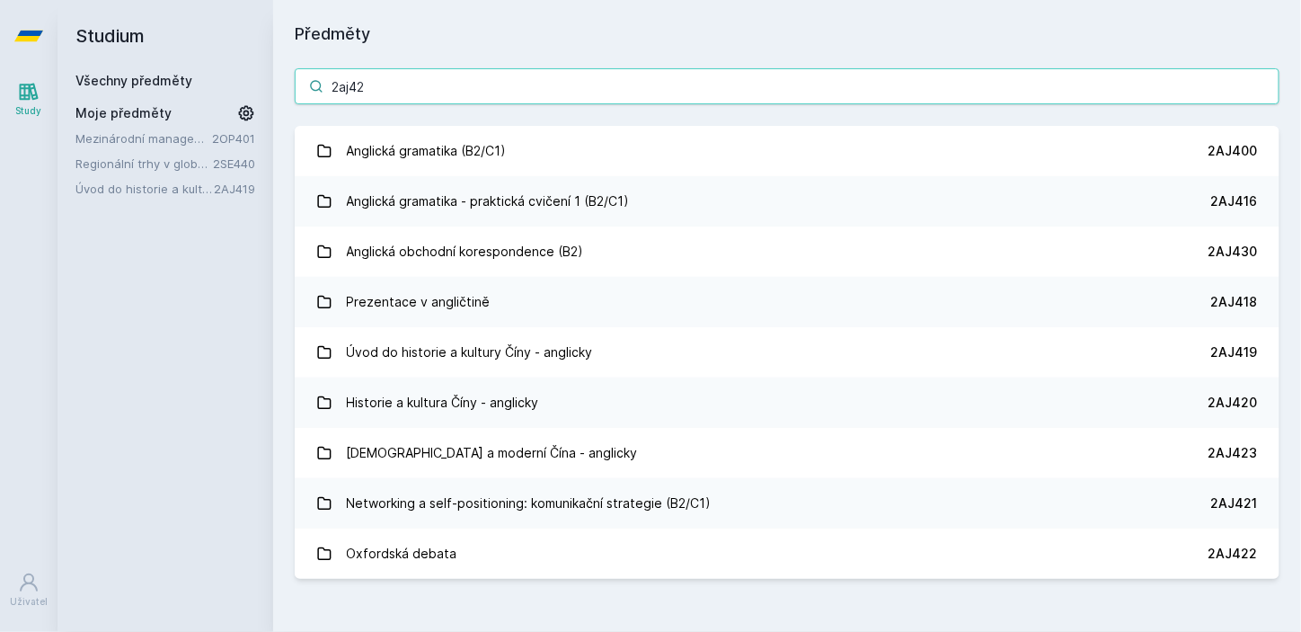
type input "2aj423"
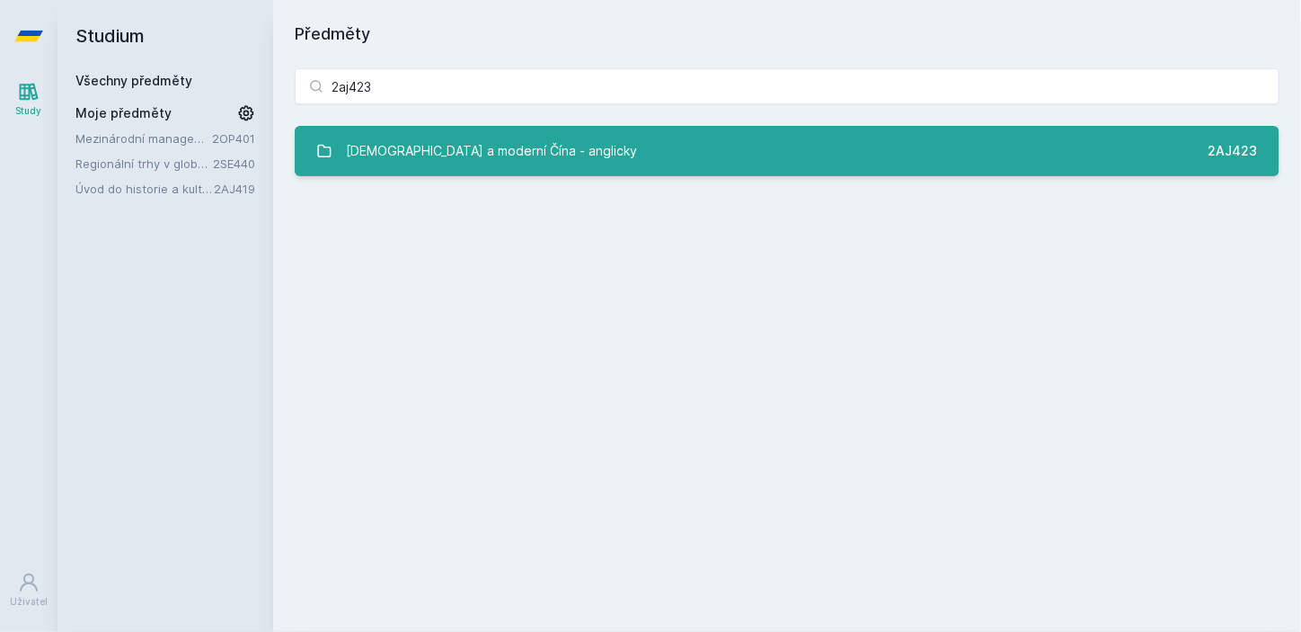
click at [633, 146] on link "[DEMOGRAPHIC_DATA] a moderní Čína - anglicky 2AJ423" at bounding box center [787, 151] width 985 height 50
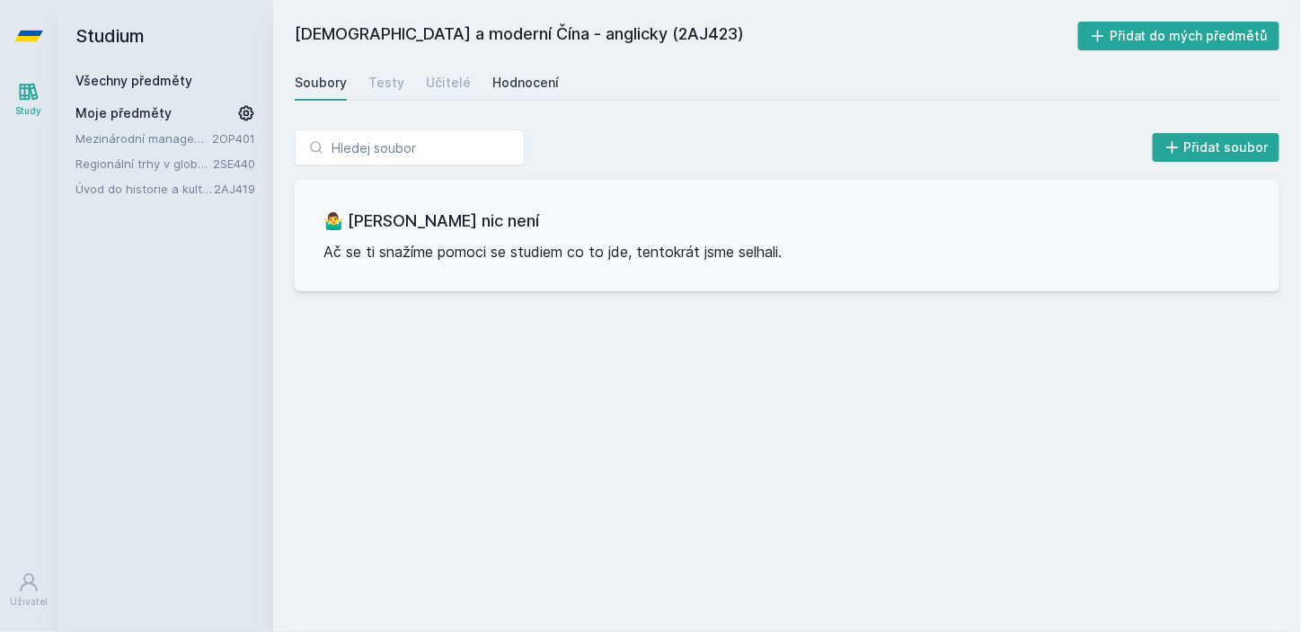
click at [517, 77] on div "Hodnocení" at bounding box center [525, 83] width 66 height 18
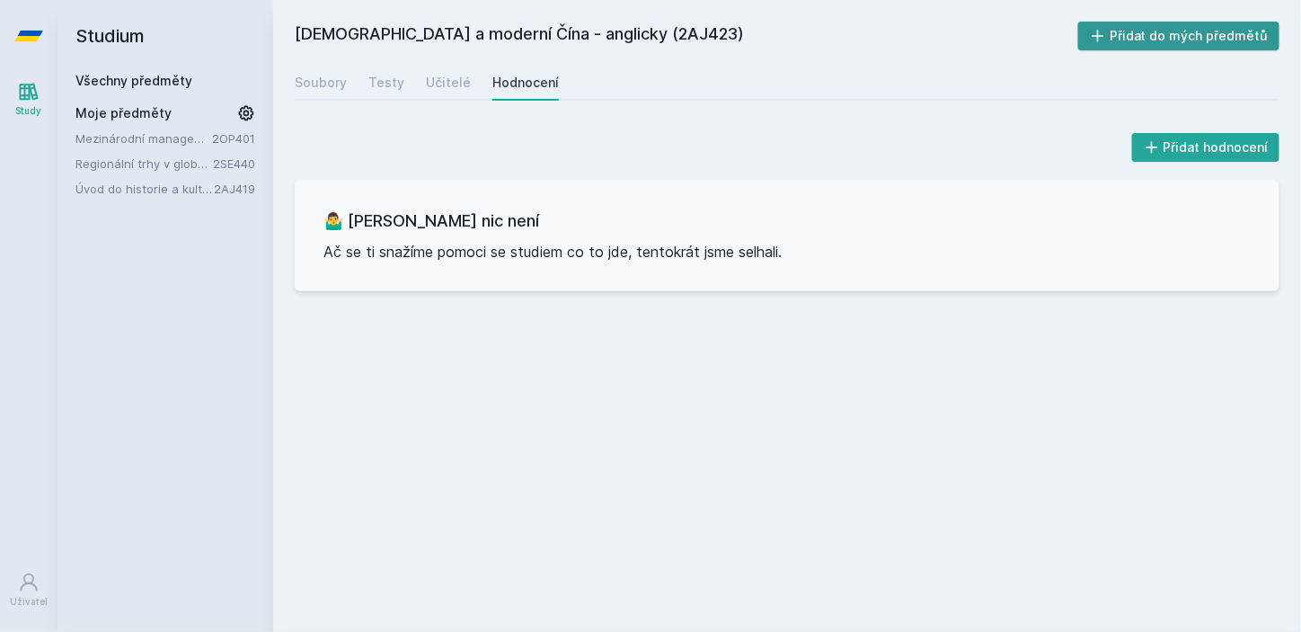
click at [1148, 27] on button "Přidat do mých předmětů" at bounding box center [1179, 36] width 202 height 29
click at [165, 76] on link "Všechny předměty" at bounding box center [133, 80] width 117 height 15
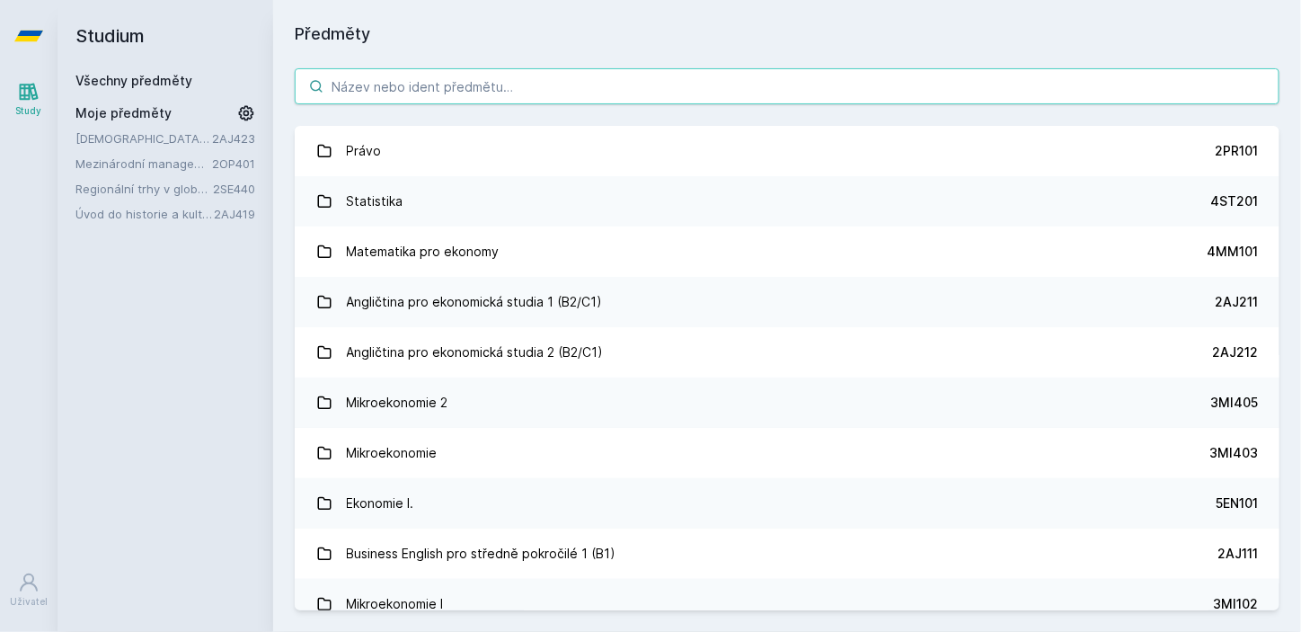
click at [531, 80] on input "search" at bounding box center [787, 86] width 985 height 36
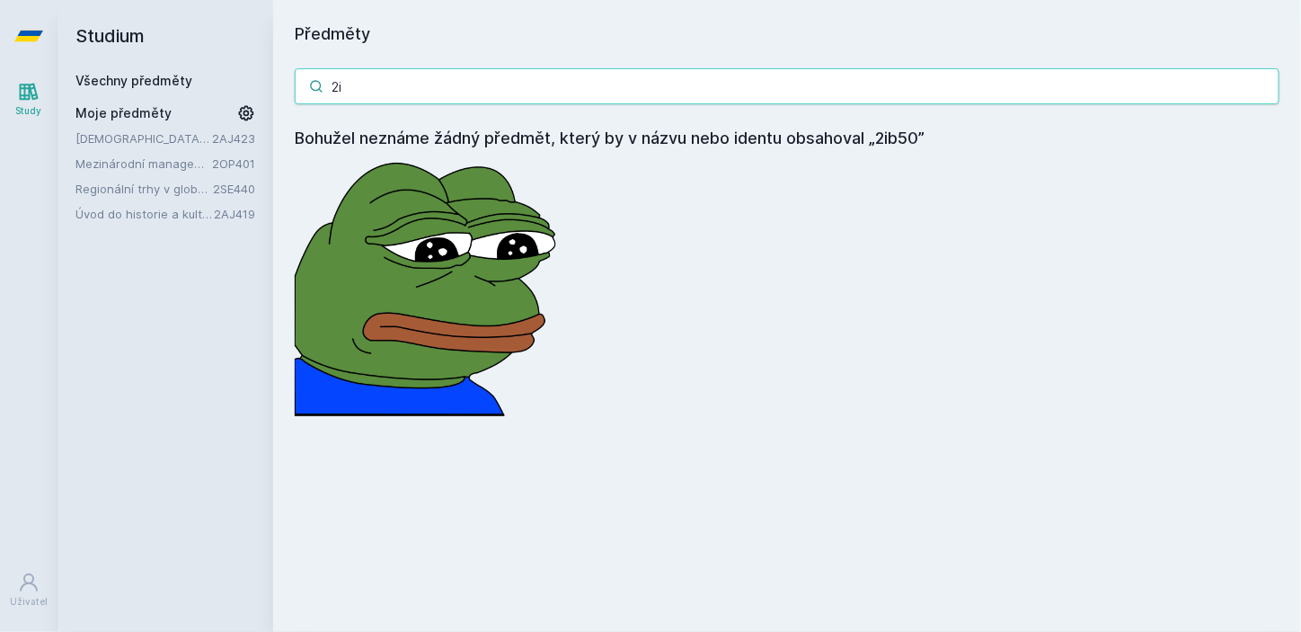
type input "2"
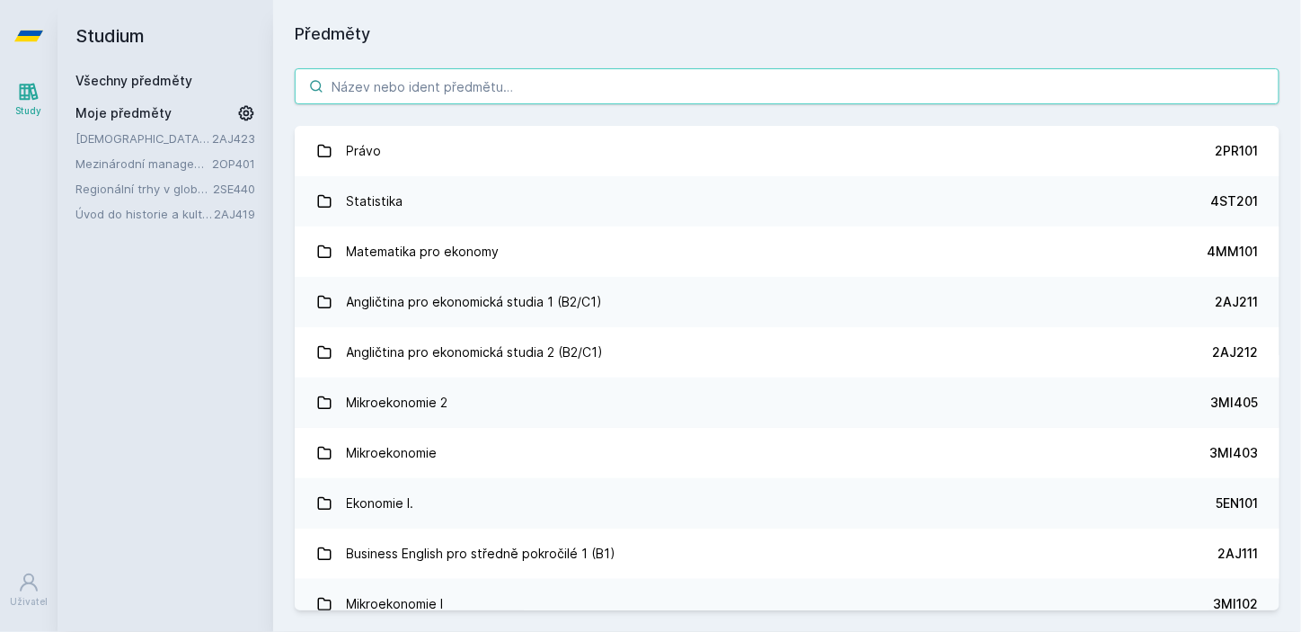
click at [396, 82] on input "search" at bounding box center [787, 86] width 985 height 36
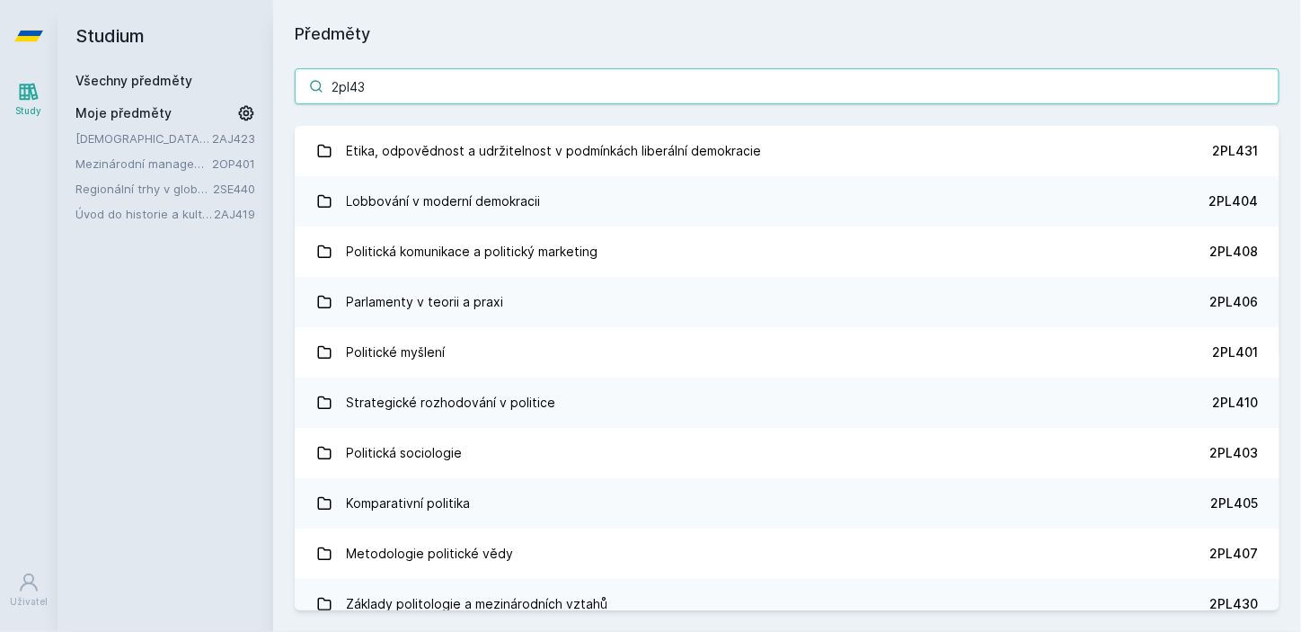
type input "2pl432"
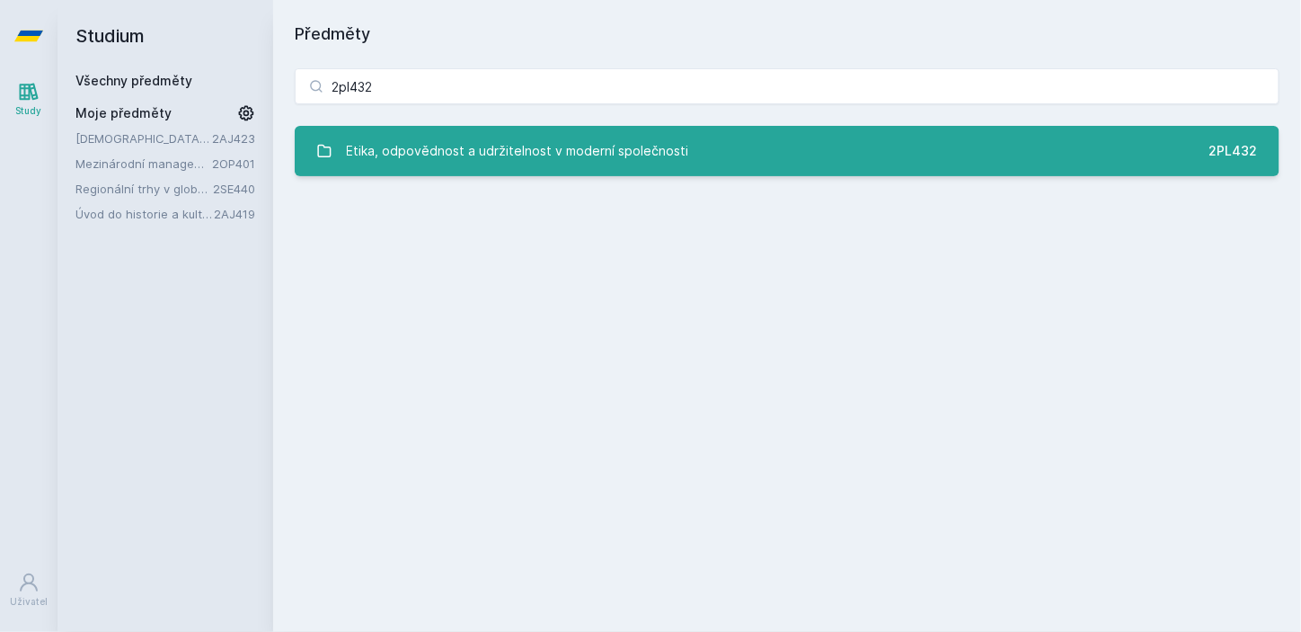
click at [544, 156] on div "Etika, odpovědnost a udržitelnost v moderní společnosti" at bounding box center [518, 151] width 342 height 36
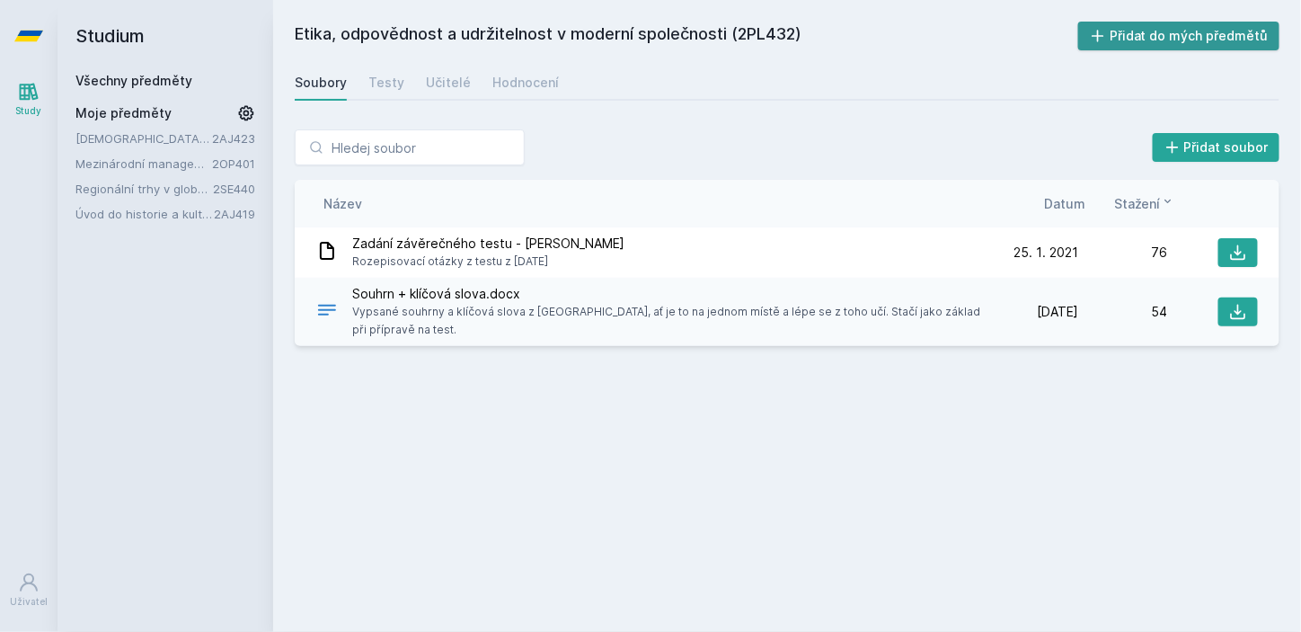
click at [1204, 40] on button "Přidat do mých předmětů" at bounding box center [1179, 36] width 202 height 29
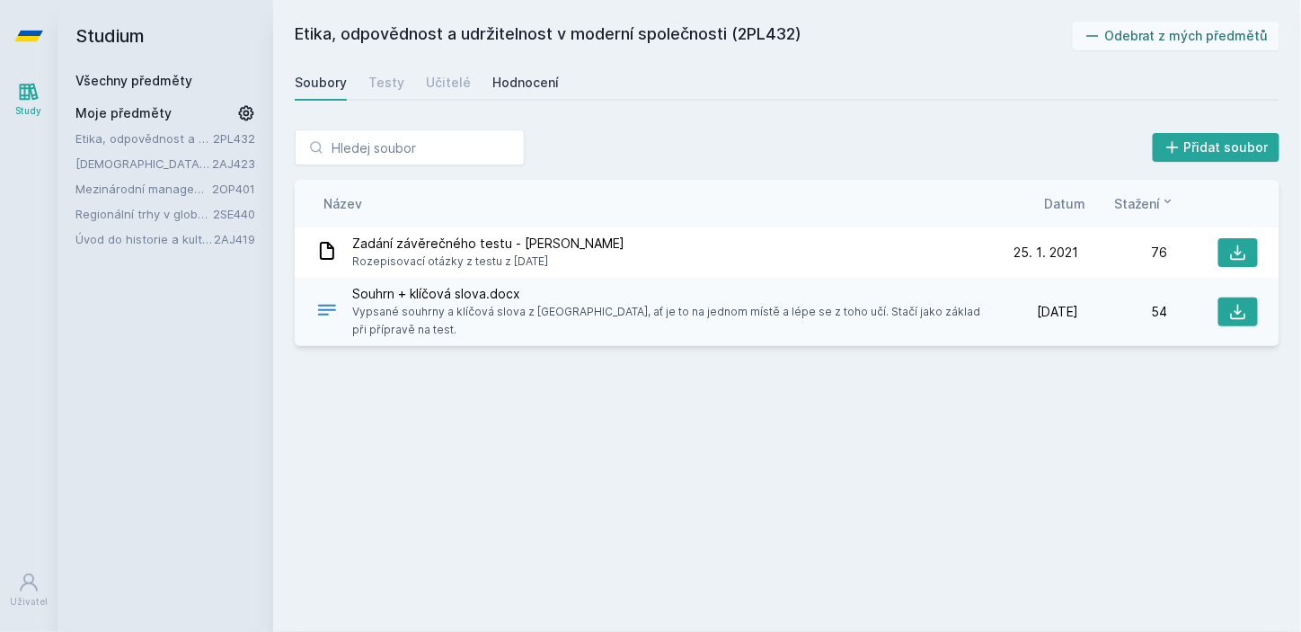
click at [513, 84] on div "Hodnocení" at bounding box center [525, 83] width 66 height 18
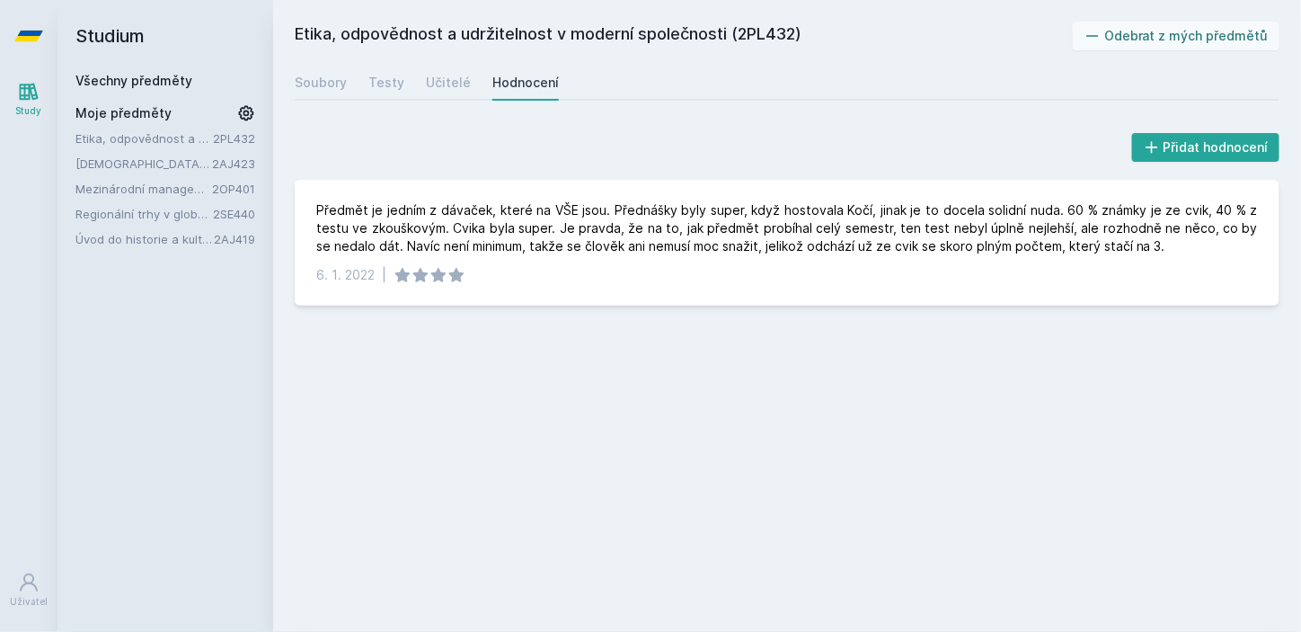
click at [186, 77] on link "Všechny předměty" at bounding box center [133, 80] width 117 height 15
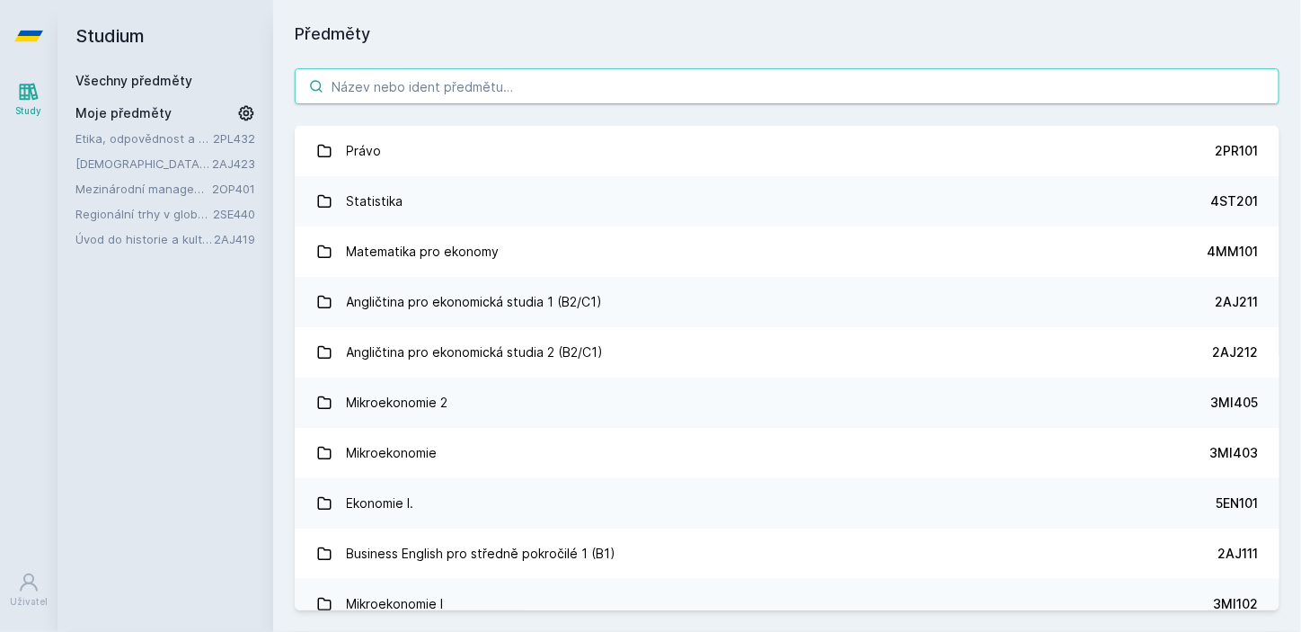
click at [546, 81] on input "search" at bounding box center [787, 86] width 985 height 36
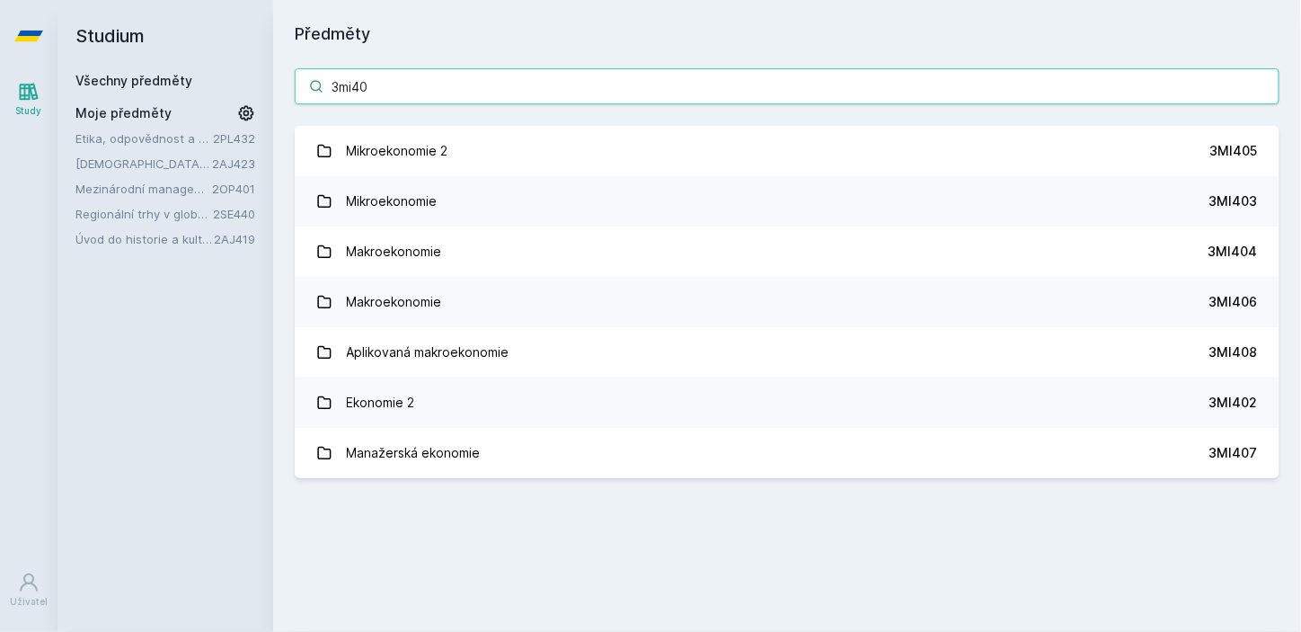
type input "3mi404"
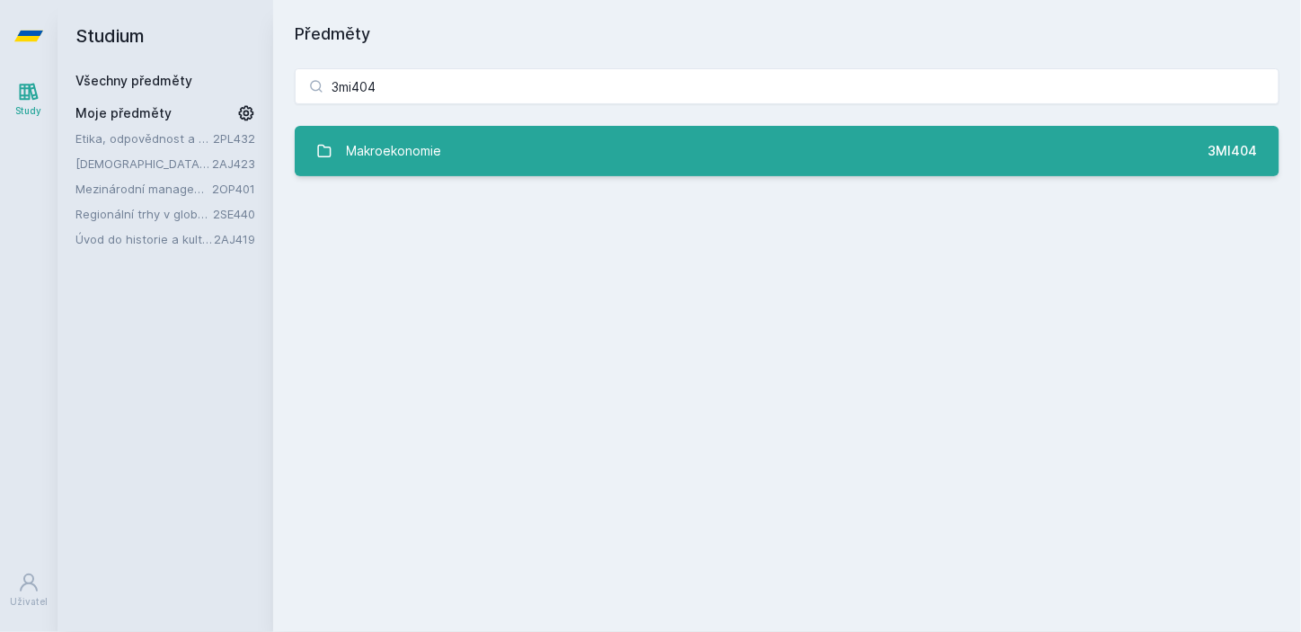
click at [515, 132] on link "Makroekonomie 3MI404" at bounding box center [787, 151] width 985 height 50
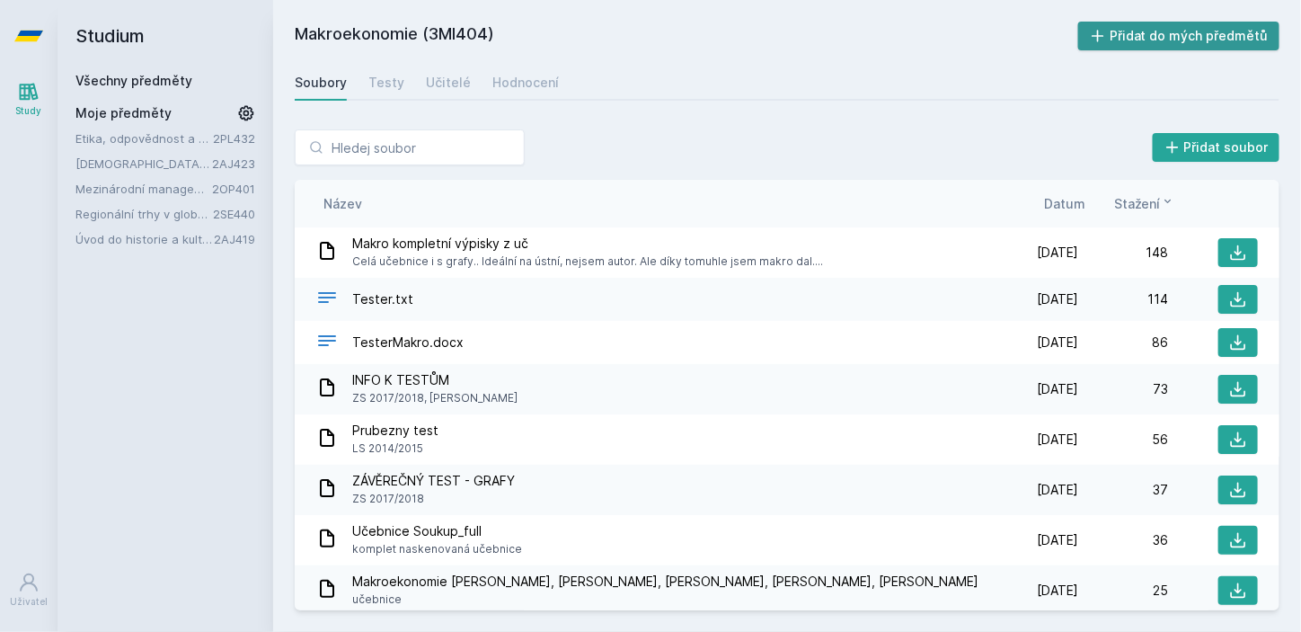
click at [1217, 31] on button "Přidat do mých předmětů" at bounding box center [1179, 36] width 202 height 29
click at [190, 214] on link "Mezinárodní management" at bounding box center [143, 214] width 137 height 18
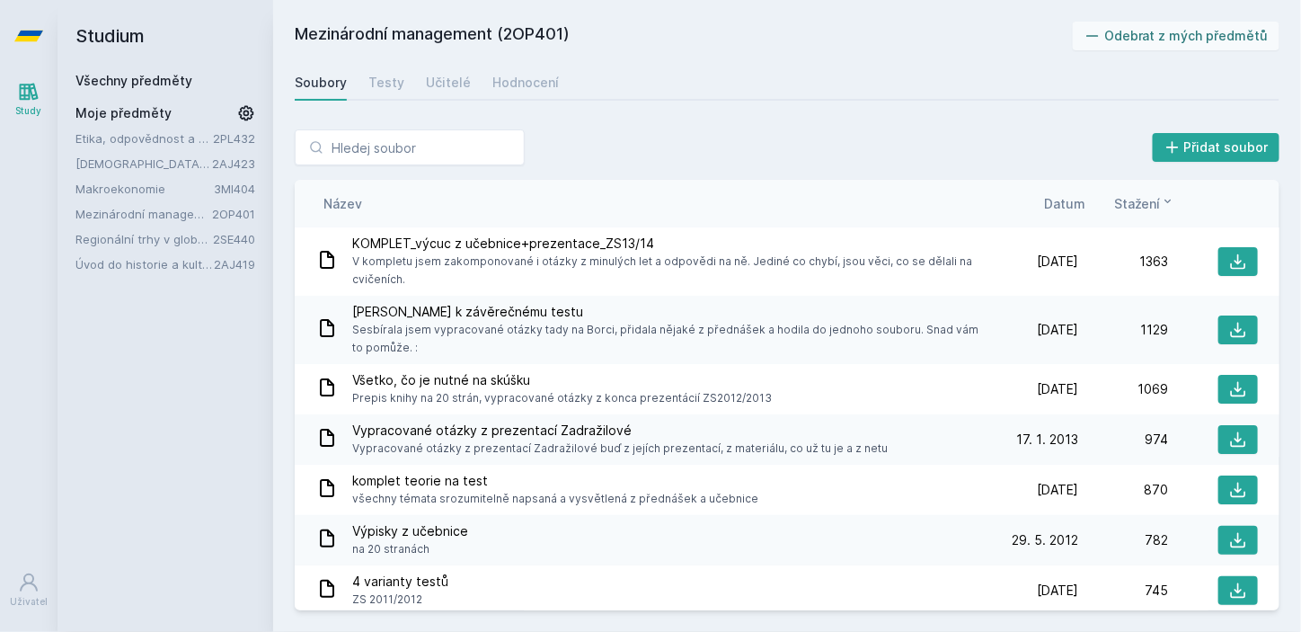
click at [183, 84] on link "Všechny předměty" at bounding box center [133, 80] width 117 height 15
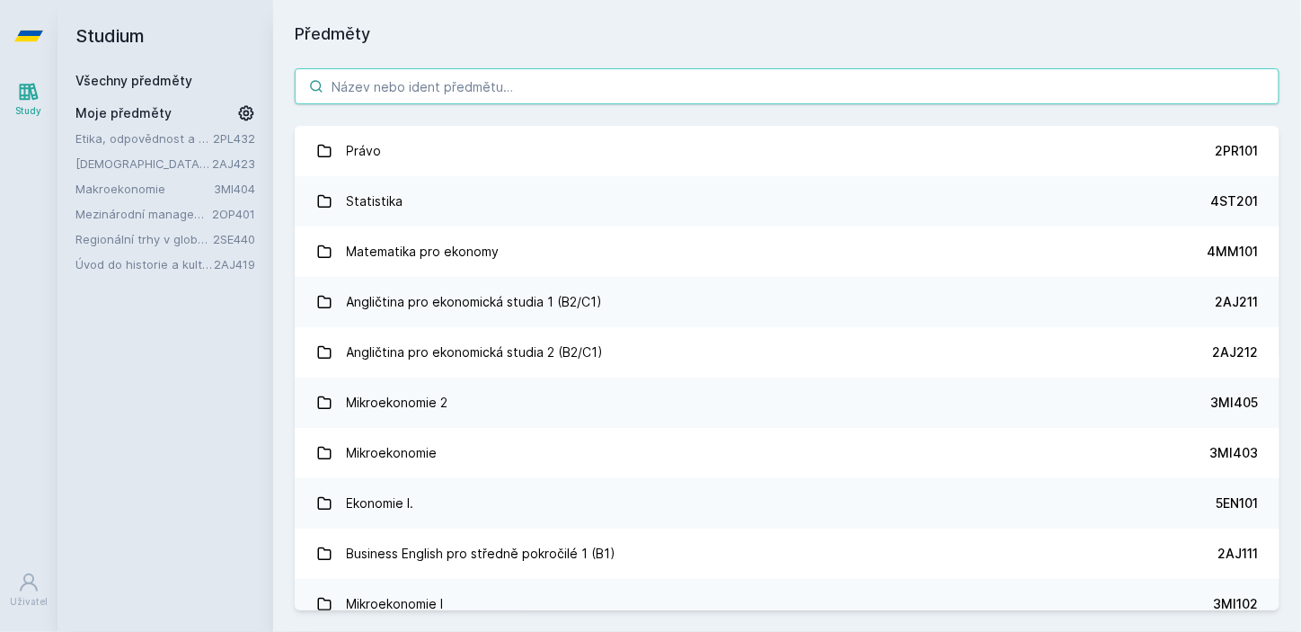
click at [452, 84] on input "search" at bounding box center [787, 86] width 985 height 36
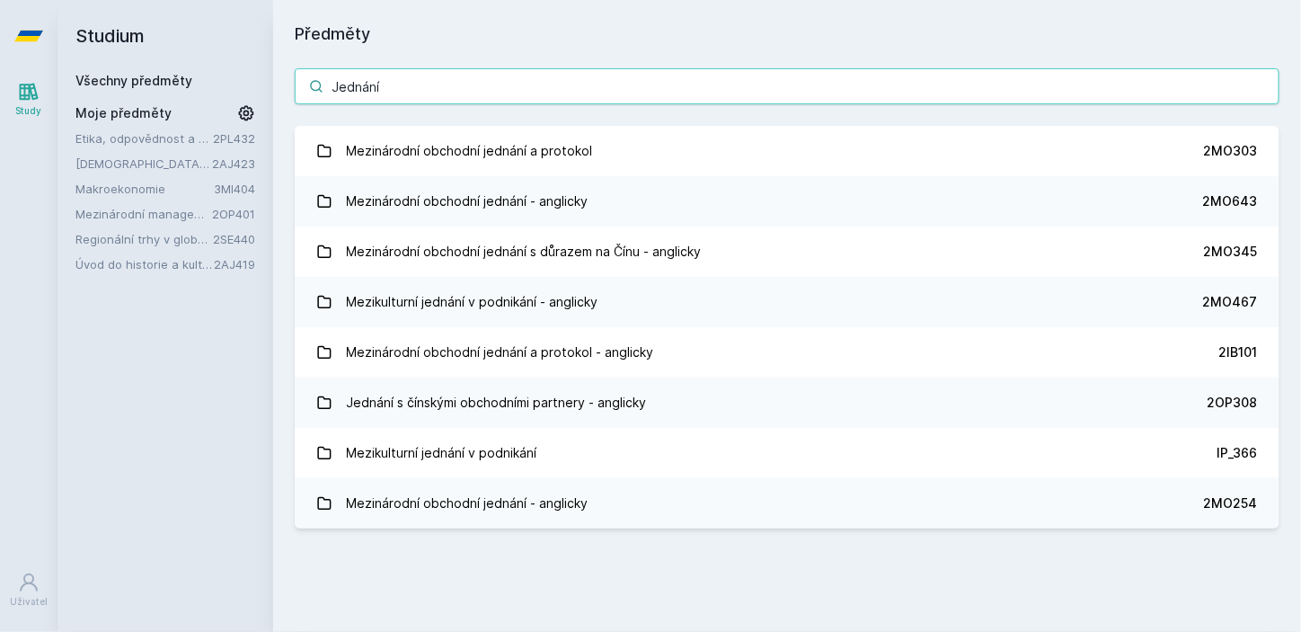
type input "Jednání"
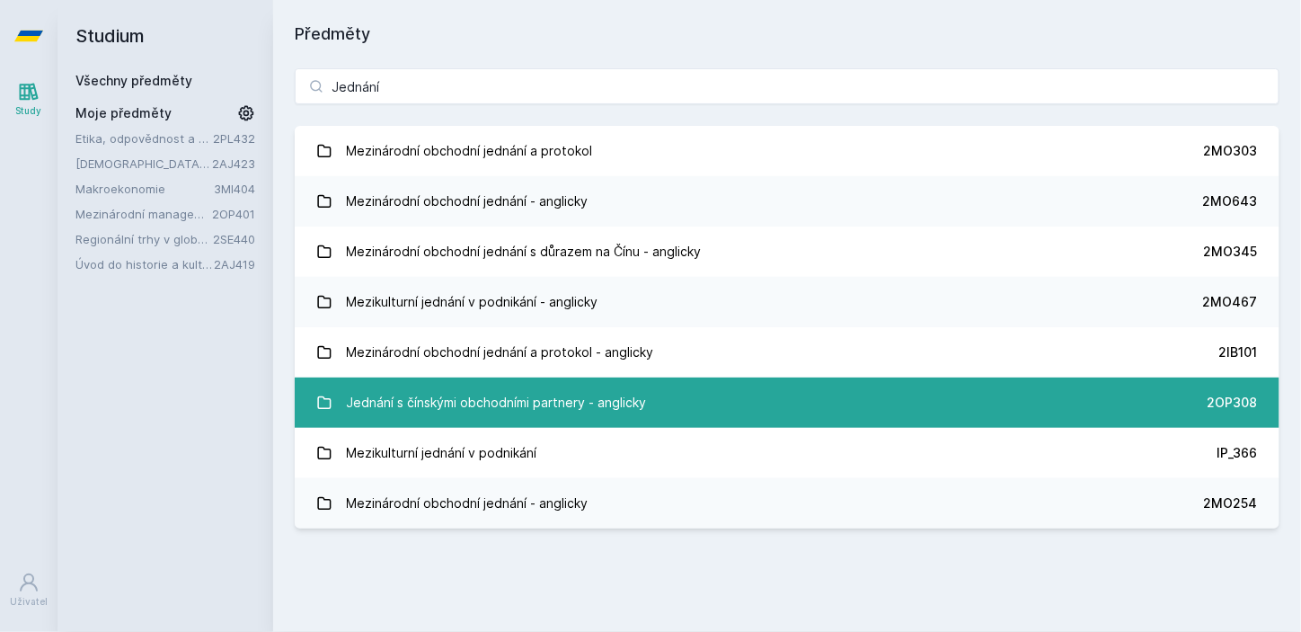
click at [859, 392] on link "Jednání s čínskými obchodními partnery - anglicky 2OP308" at bounding box center [787, 402] width 985 height 50
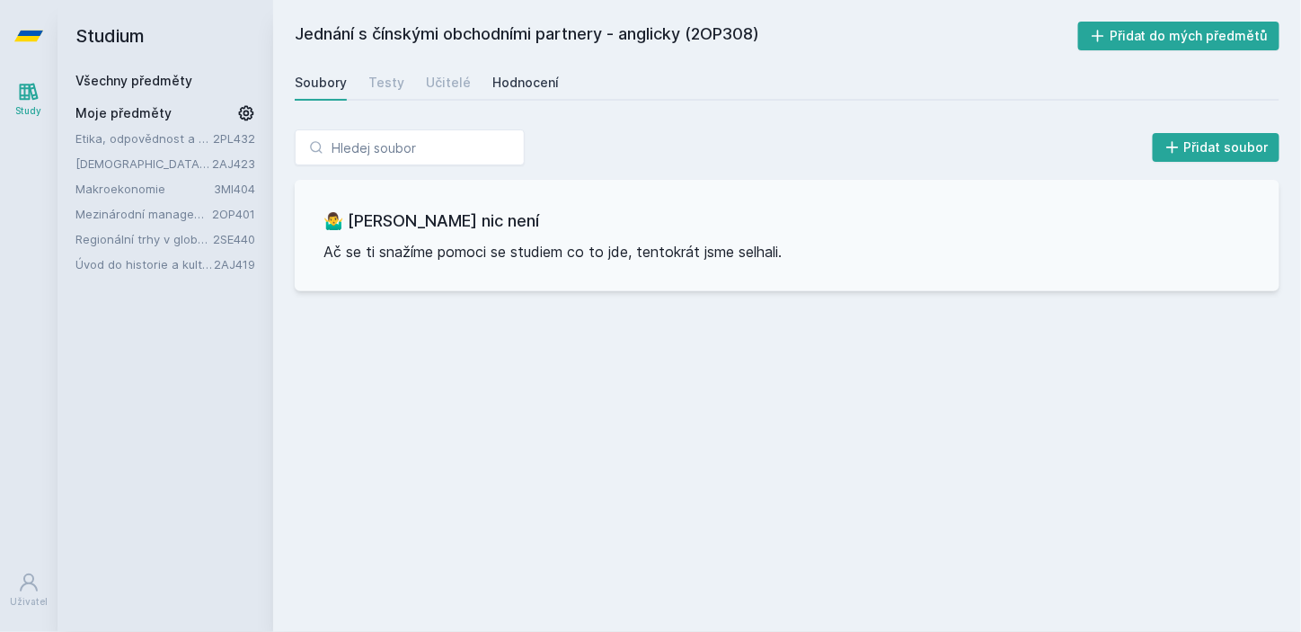
click at [518, 72] on link "Hodnocení" at bounding box center [525, 83] width 66 height 36
click at [461, 86] on div "Učitelé" at bounding box center [448, 83] width 45 height 18
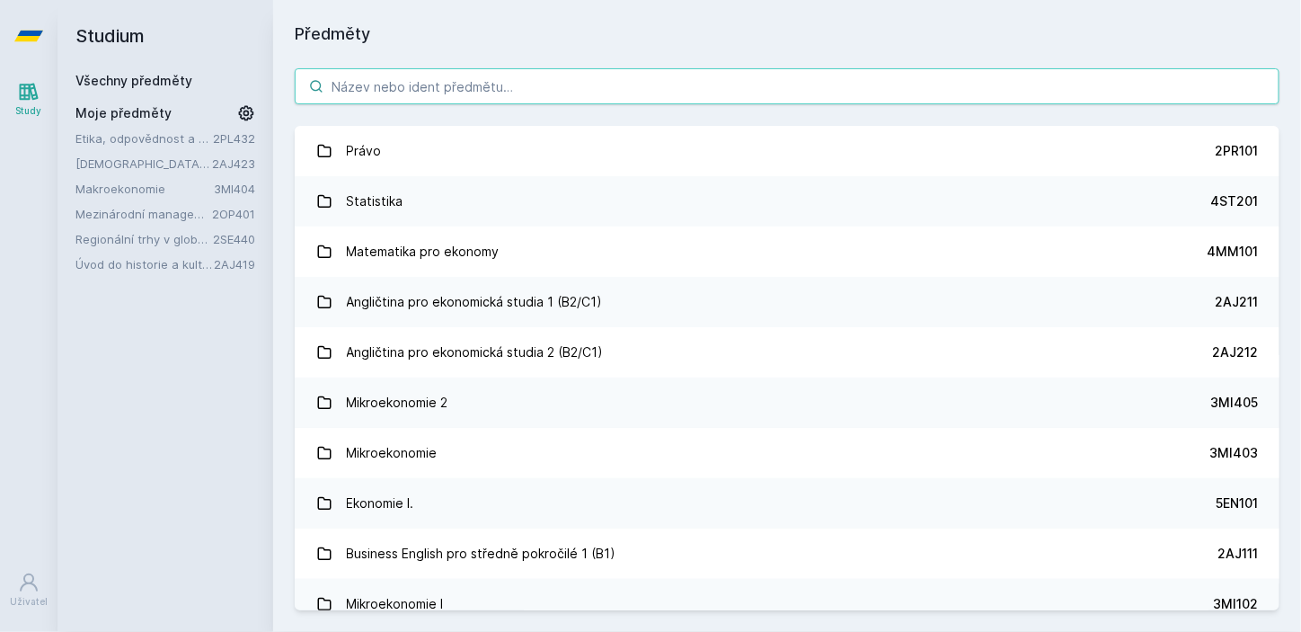
click at [500, 84] on input "search" at bounding box center [787, 86] width 985 height 36
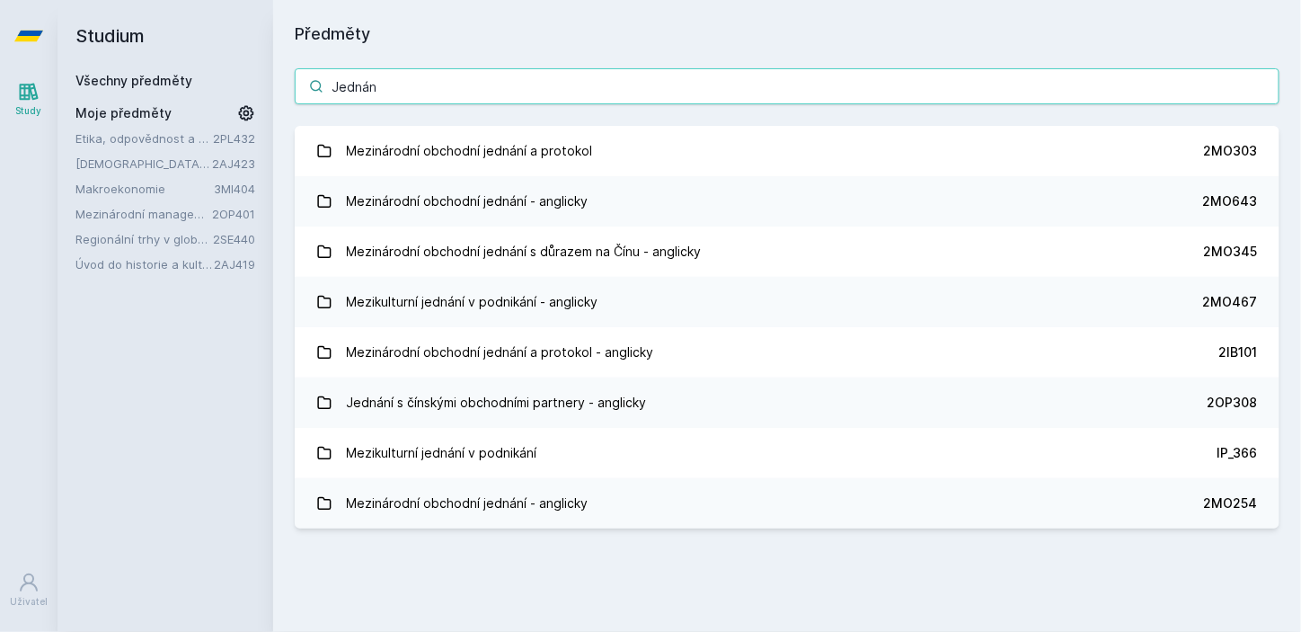
type input "Jednání"
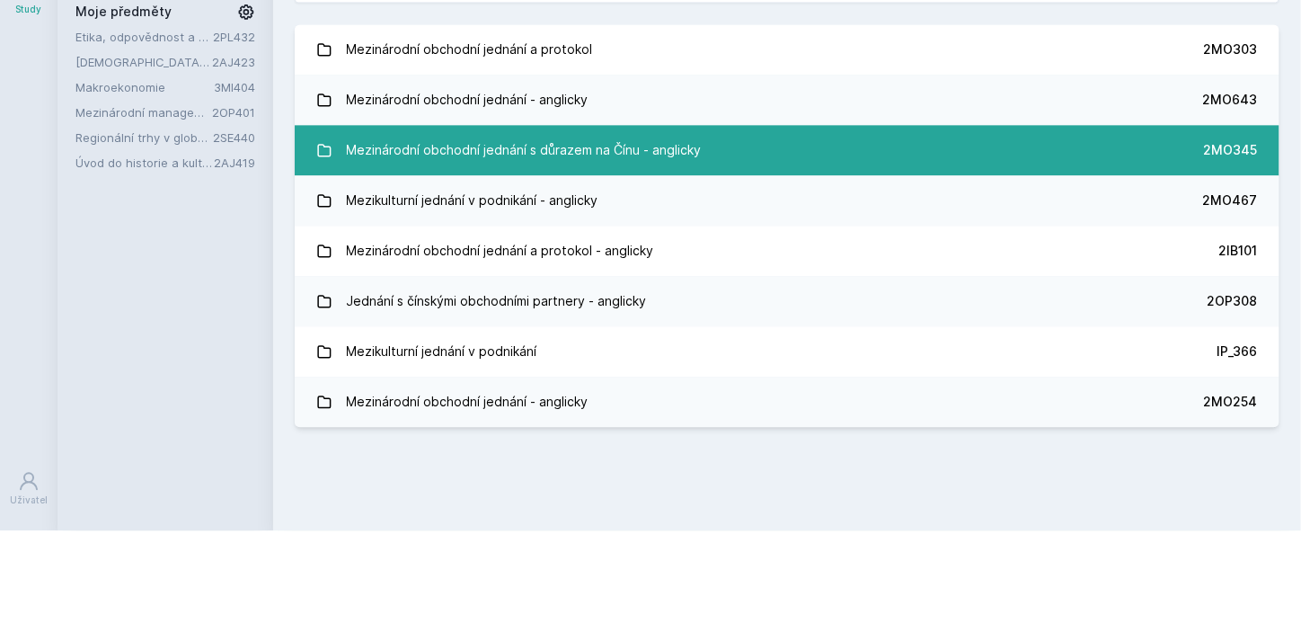
click at [766, 247] on link "Mezinárodní obchodní jednání s důrazem na Čínu - anglicky 2MO345" at bounding box center [787, 251] width 985 height 50
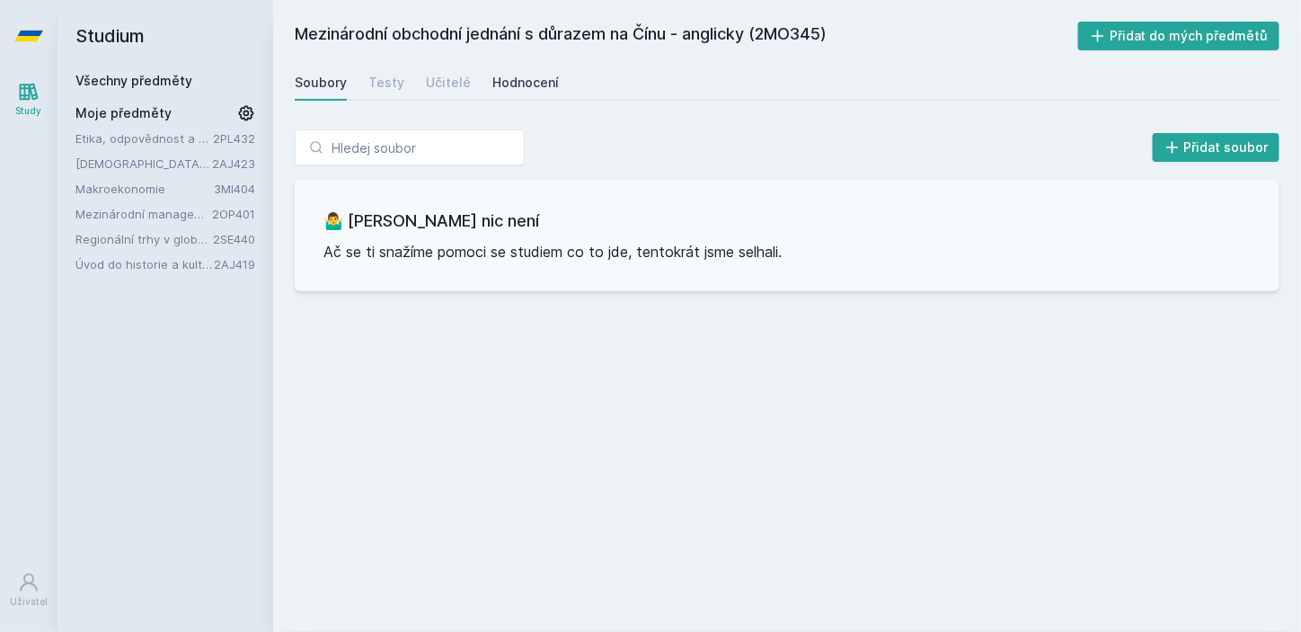
click at [516, 92] on link "Hodnocení" at bounding box center [525, 83] width 66 height 36
click at [447, 83] on div "Učitelé" at bounding box center [448, 83] width 45 height 18
